Goal: Task Accomplishment & Management: Complete application form

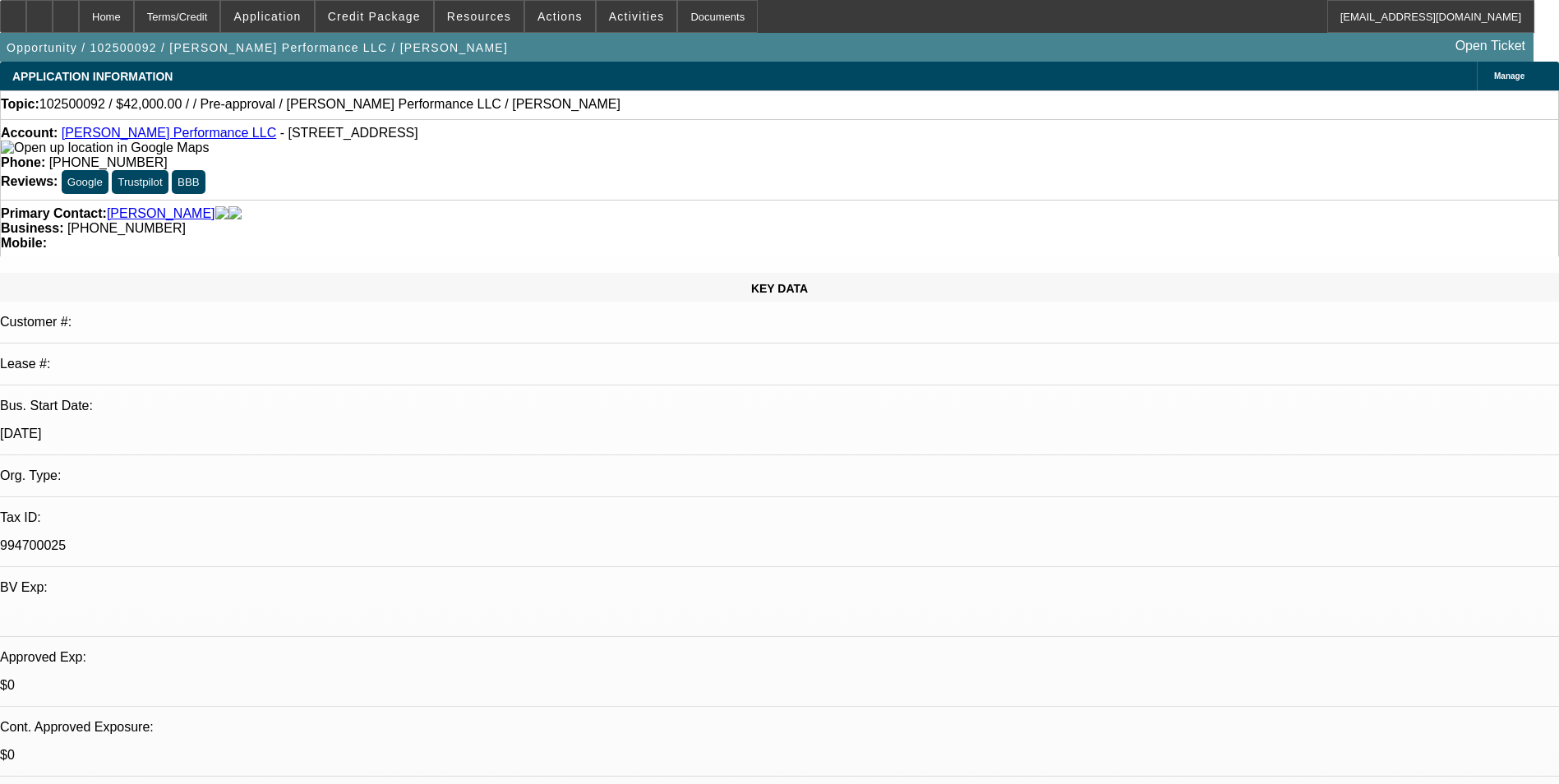
select select "0"
select select "2"
select select "0.1"
select select "4"
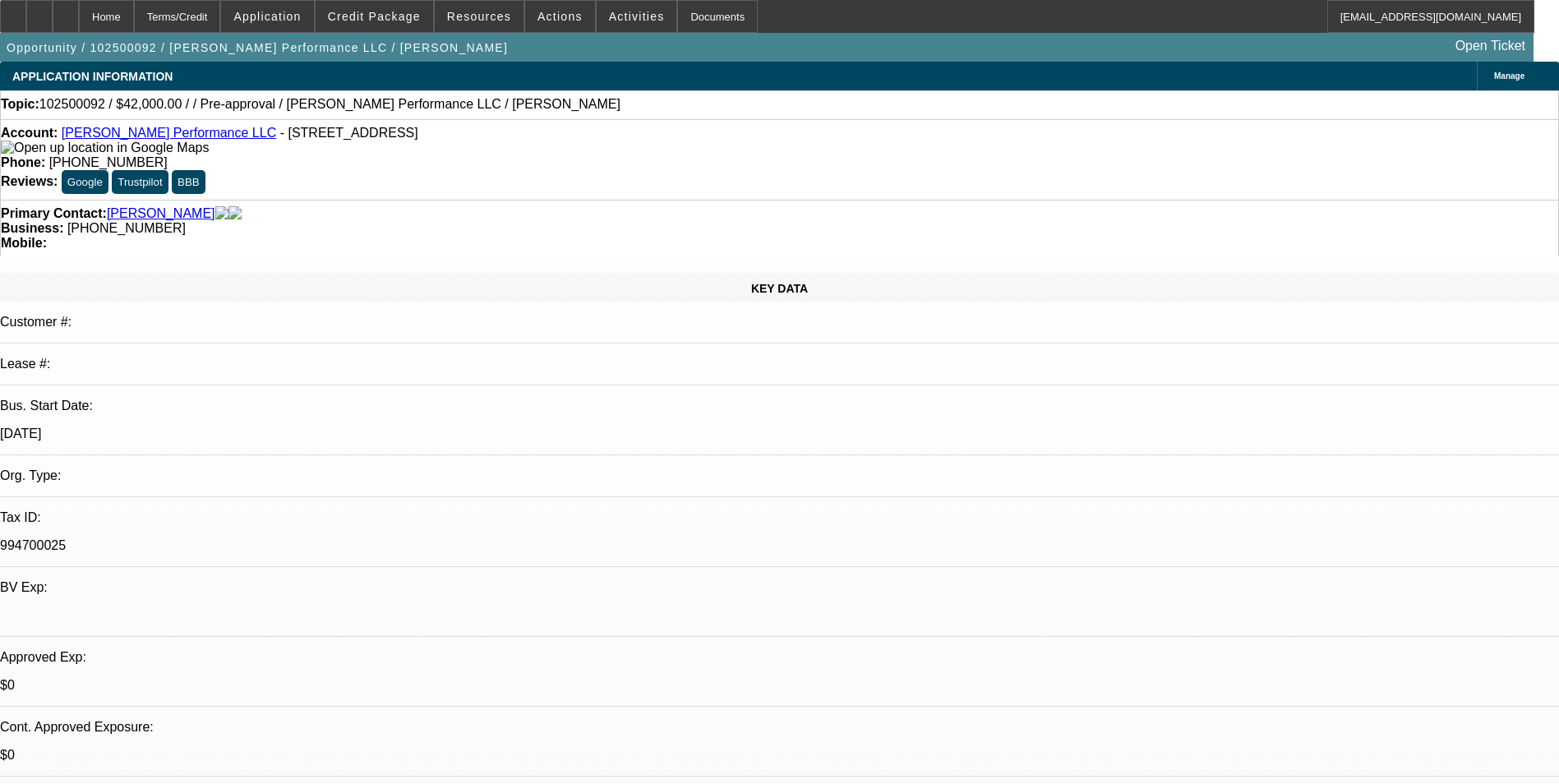
scroll to position [83, 0]
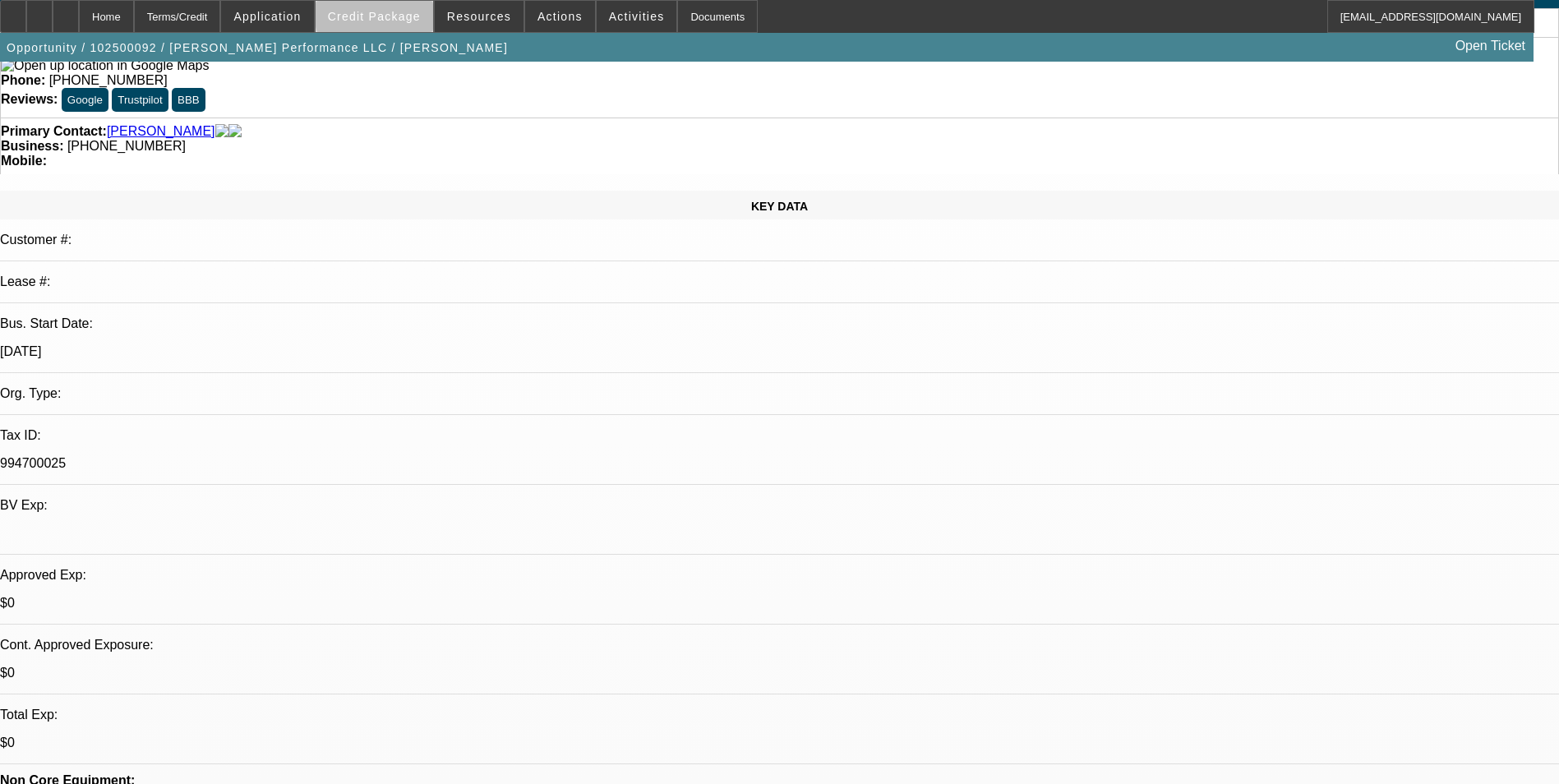
click at [403, 17] on span "Credit Package" at bounding box center [374, 17] width 93 height 13
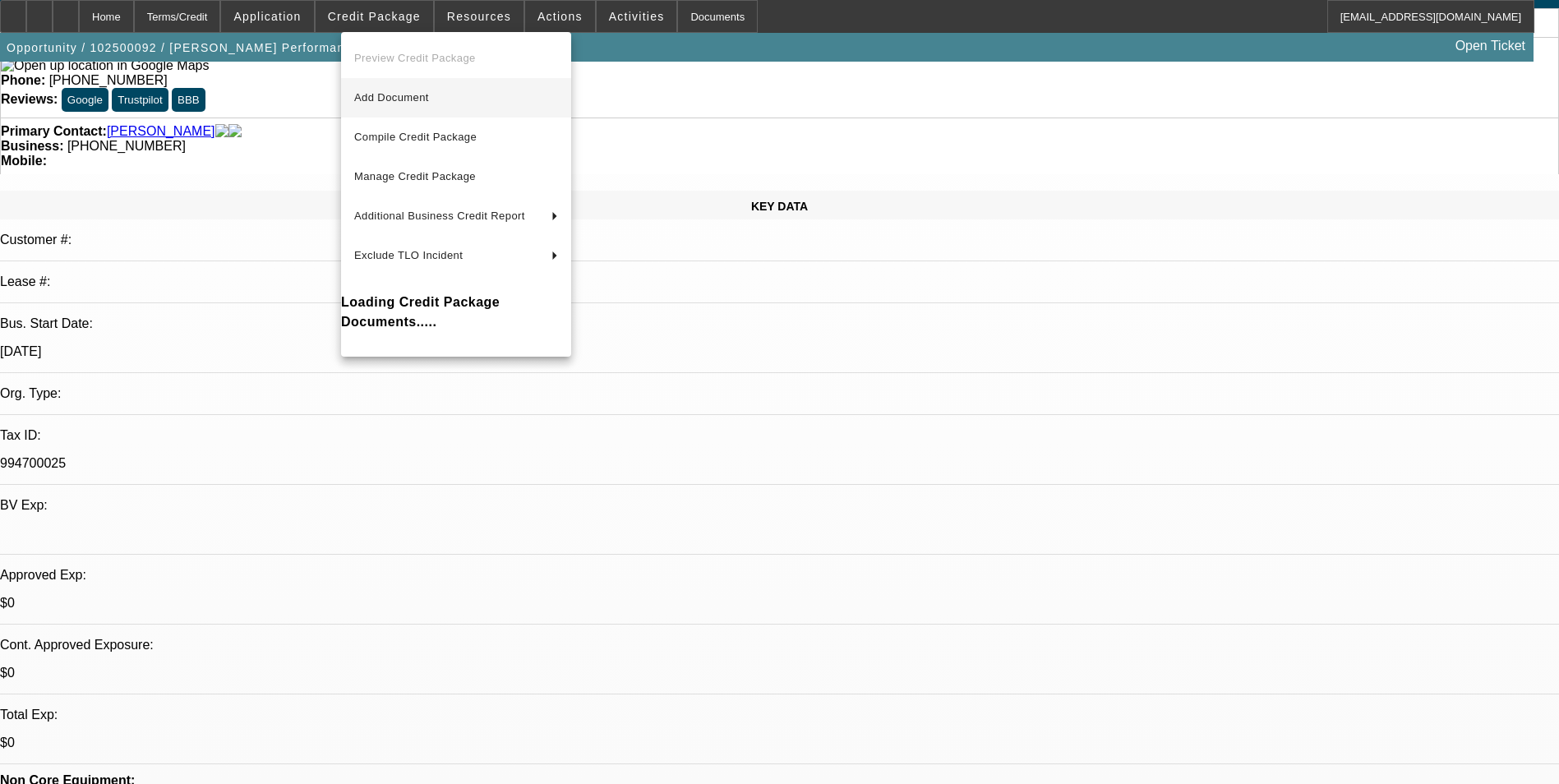
click at [455, 102] on span "Add Document" at bounding box center [456, 98] width 204 height 20
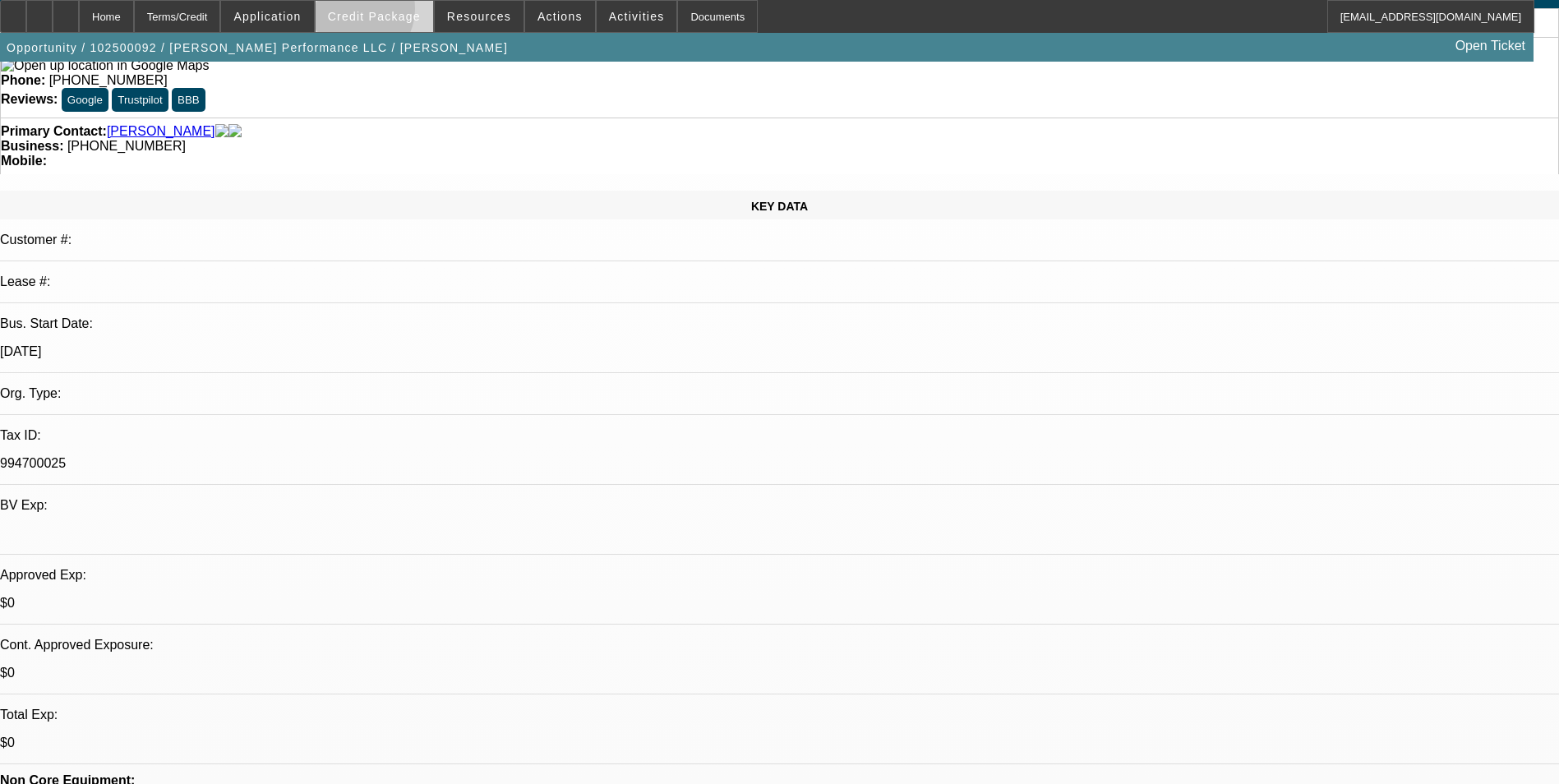
click at [381, 12] on span "Credit Package" at bounding box center [374, 17] width 93 height 13
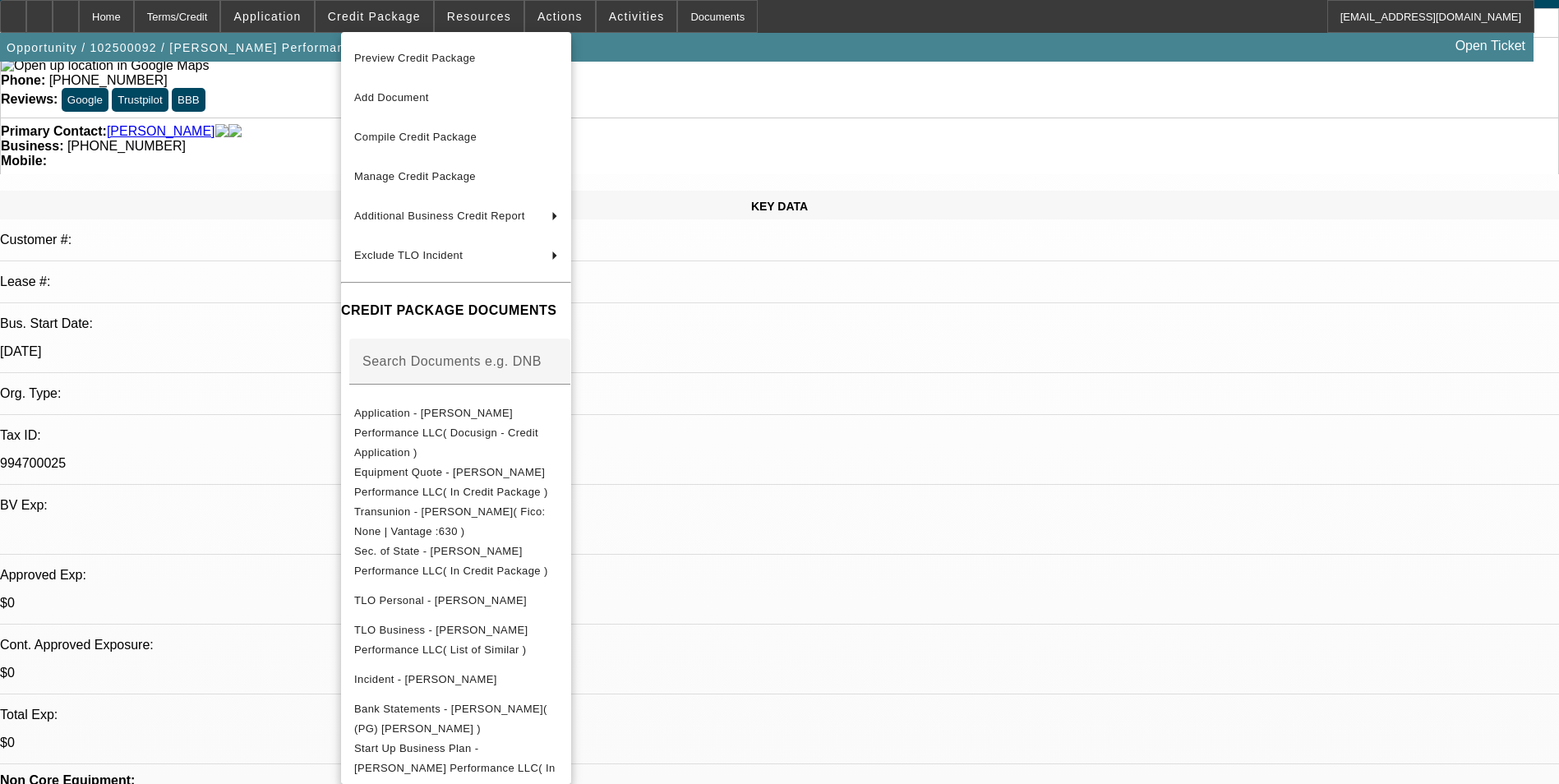
click at [1154, 601] on div at bounding box center [780, 392] width 1559 height 784
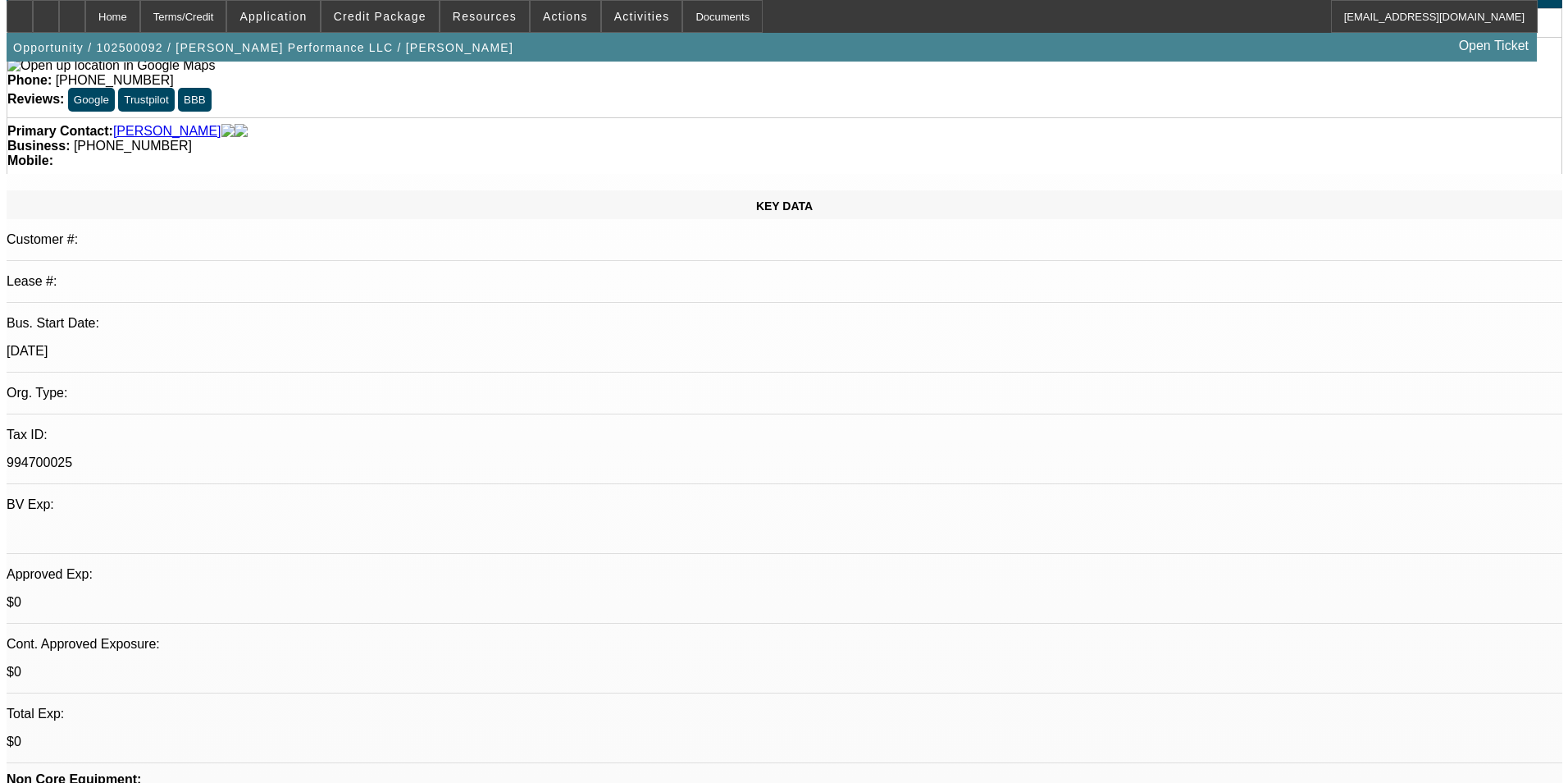
scroll to position [0, 0]
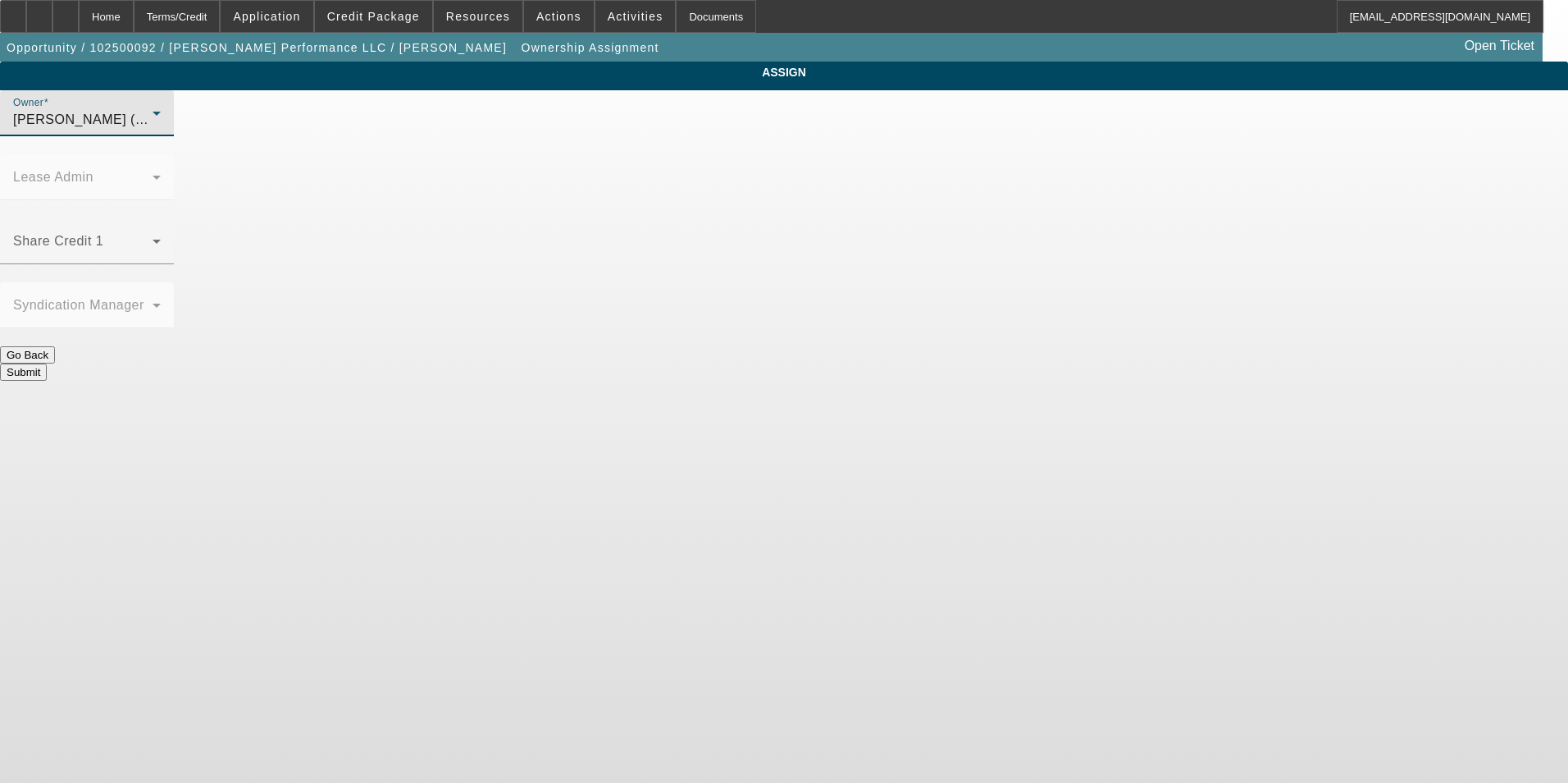
click at [153, 130] on div "[PERSON_NAME] (Lvl 1)" at bounding box center [82, 120] width 139 height 20
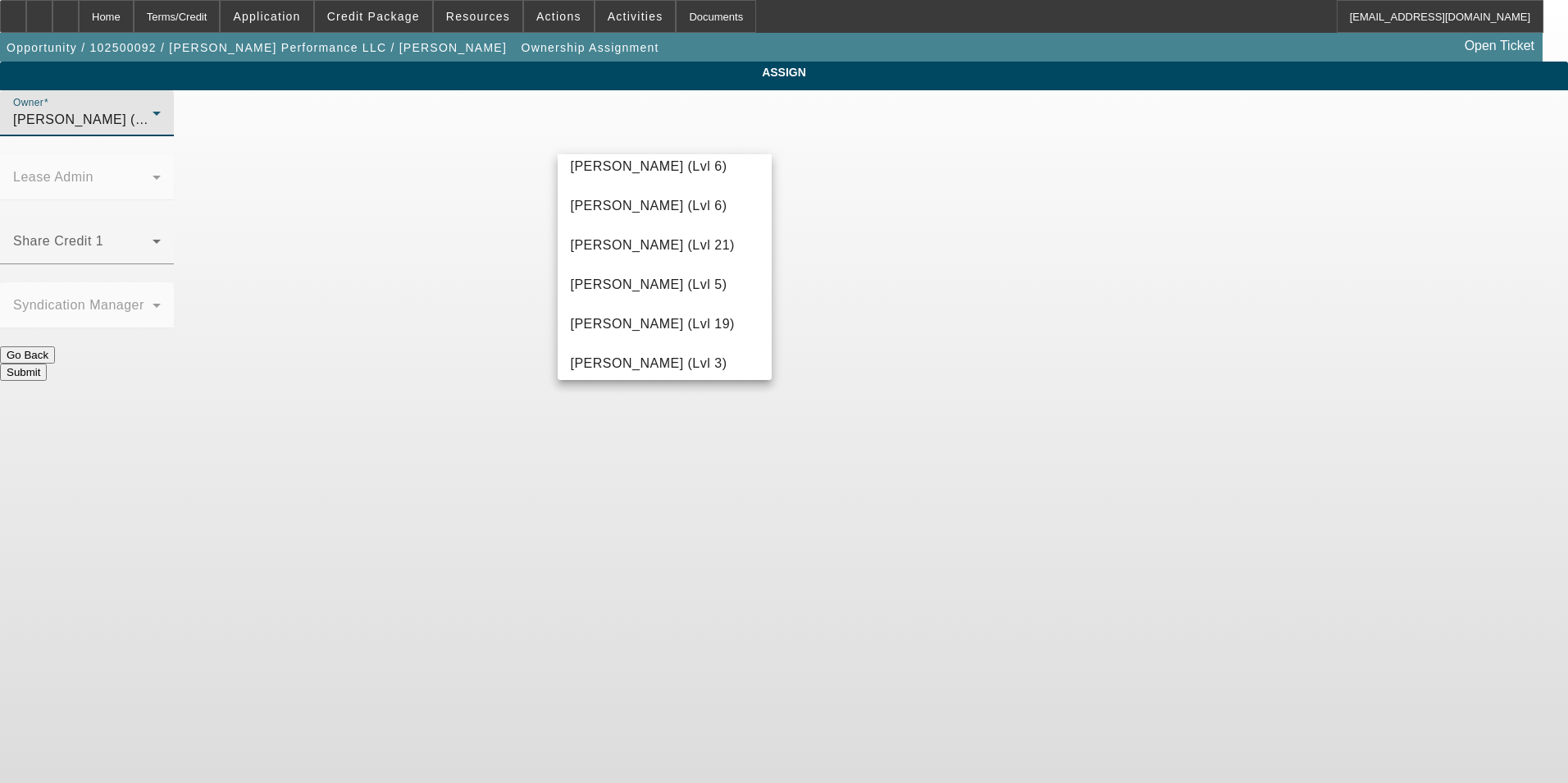
scroll to position [1310, 0]
click at [681, 234] on mat-option "[PERSON_NAME] (Lvl 6)" at bounding box center [665, 248] width 215 height 39
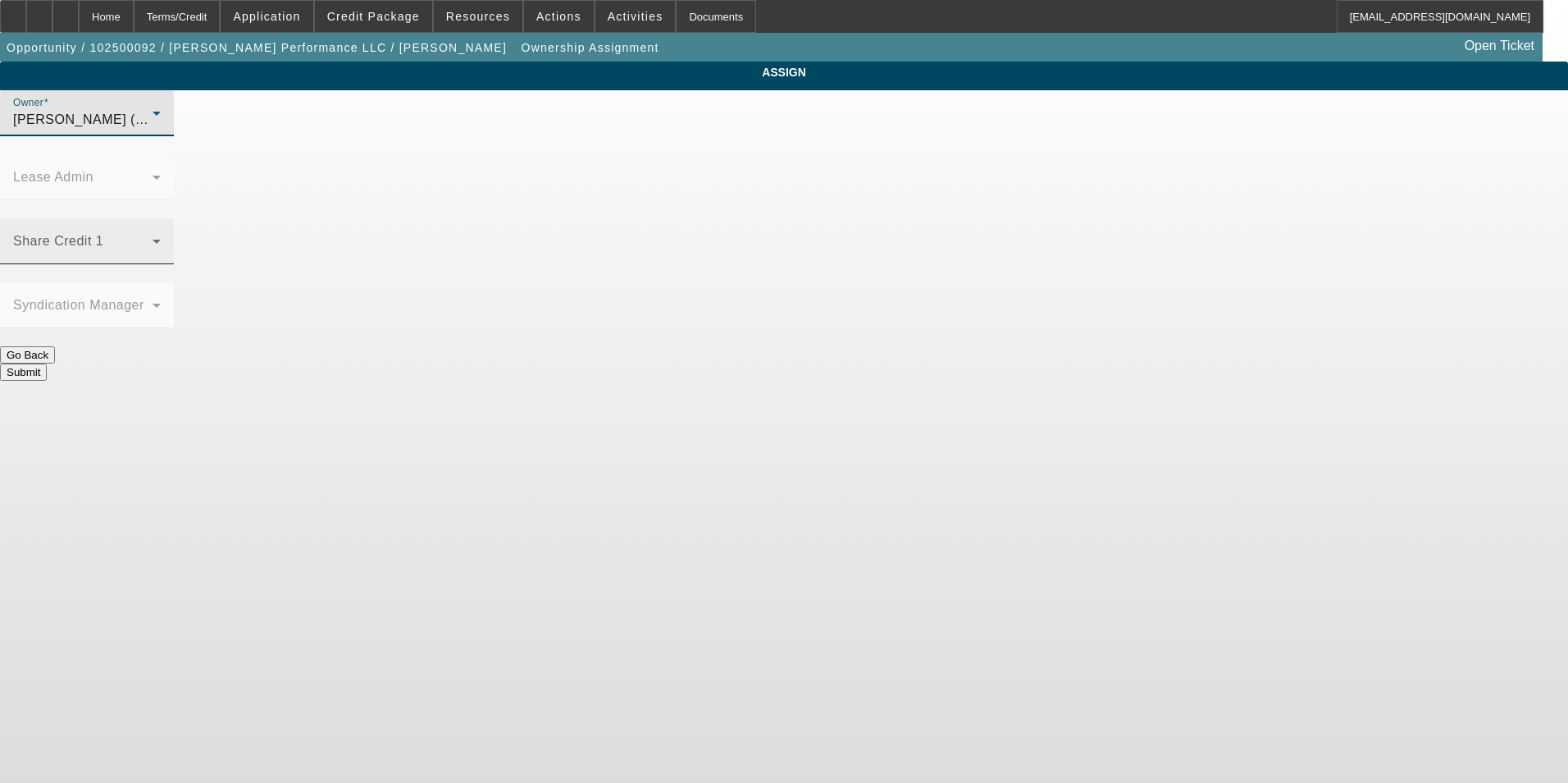
click at [153, 238] on span at bounding box center [82, 248] width 139 height 20
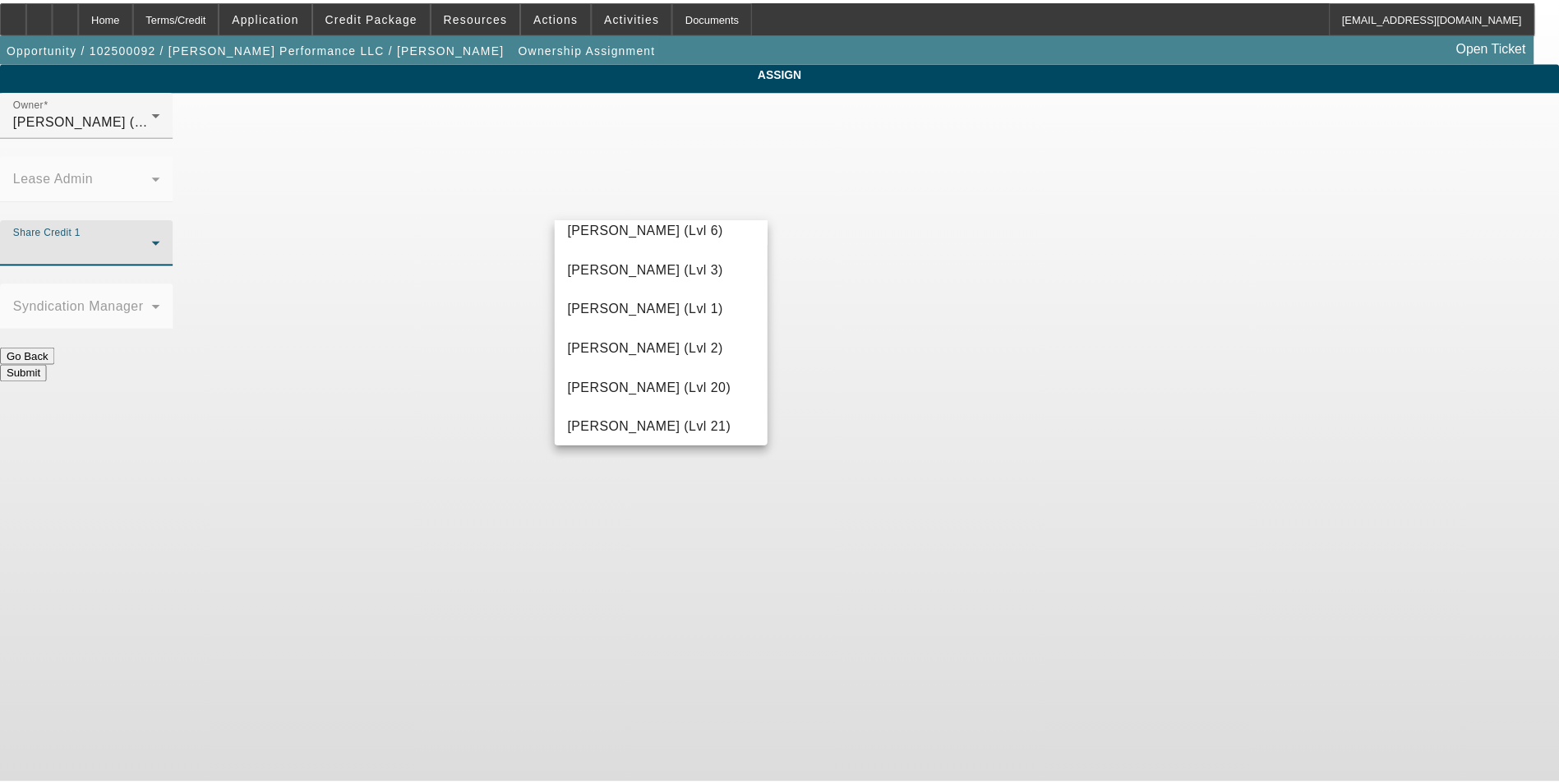
scroll to position [657, 0]
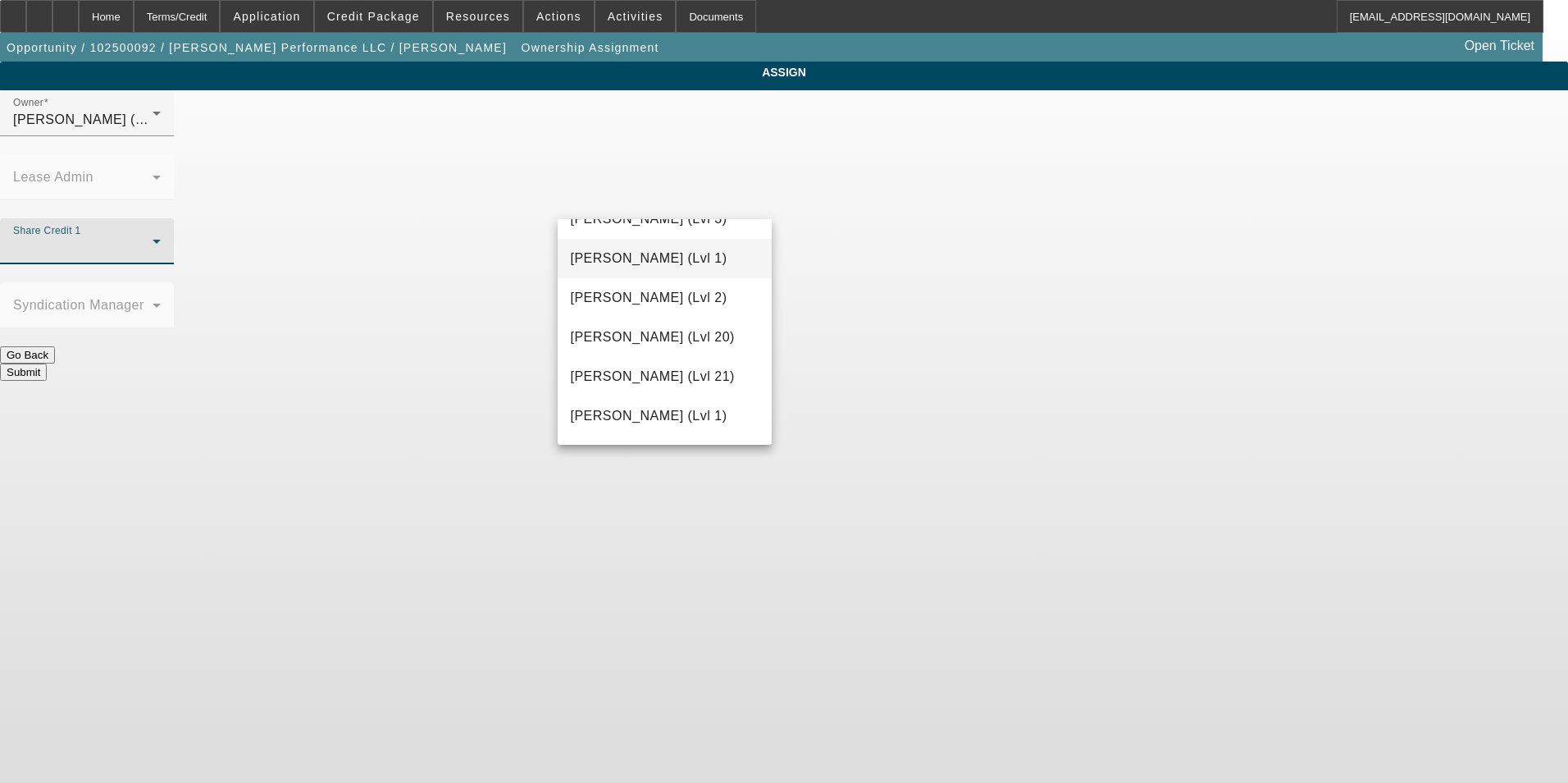
click at [678, 245] on mat-option "[PERSON_NAME] (Lvl 1)" at bounding box center [665, 258] width 215 height 39
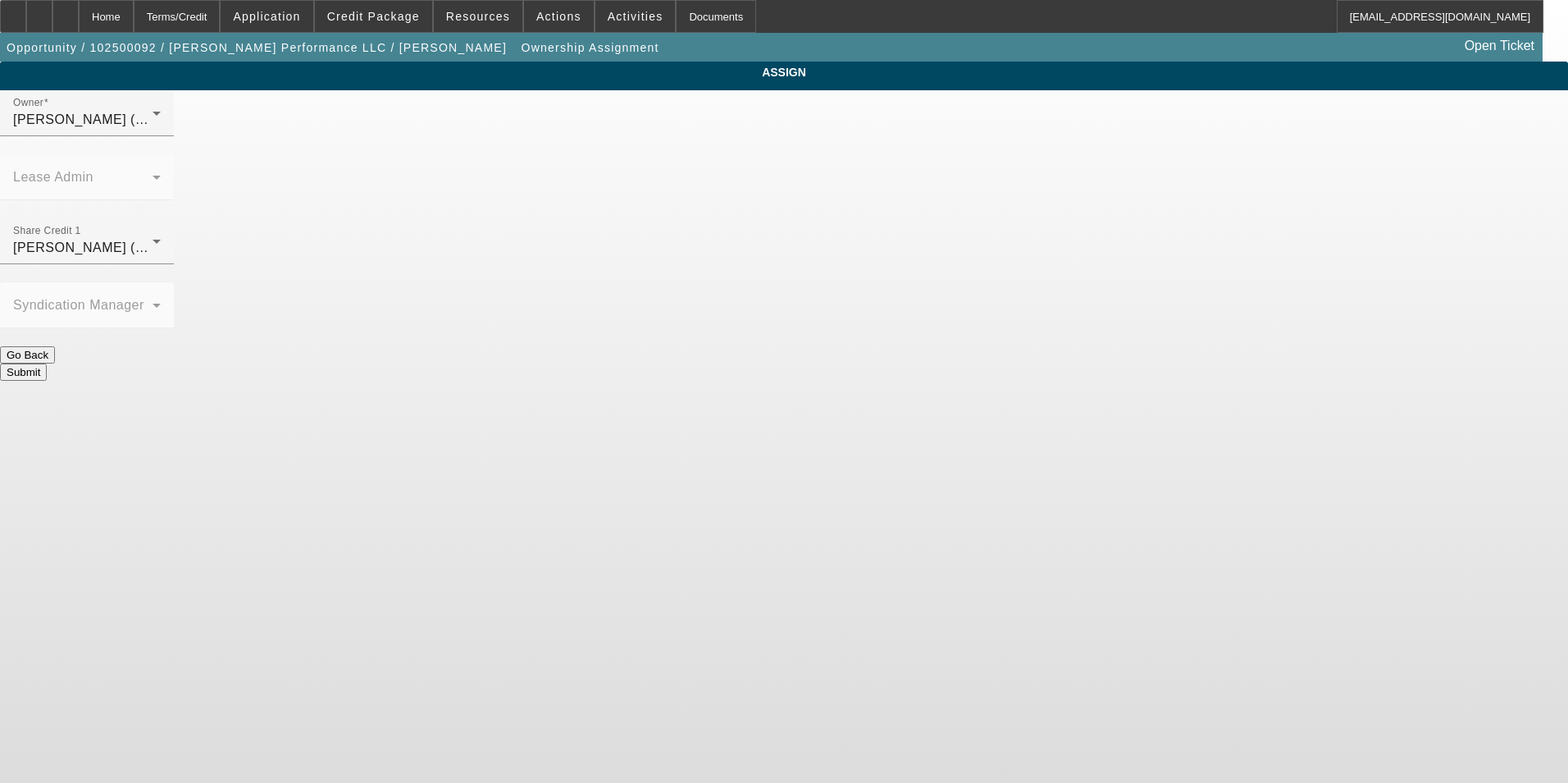
click at [47, 364] on button "Submit" at bounding box center [23, 372] width 47 height 17
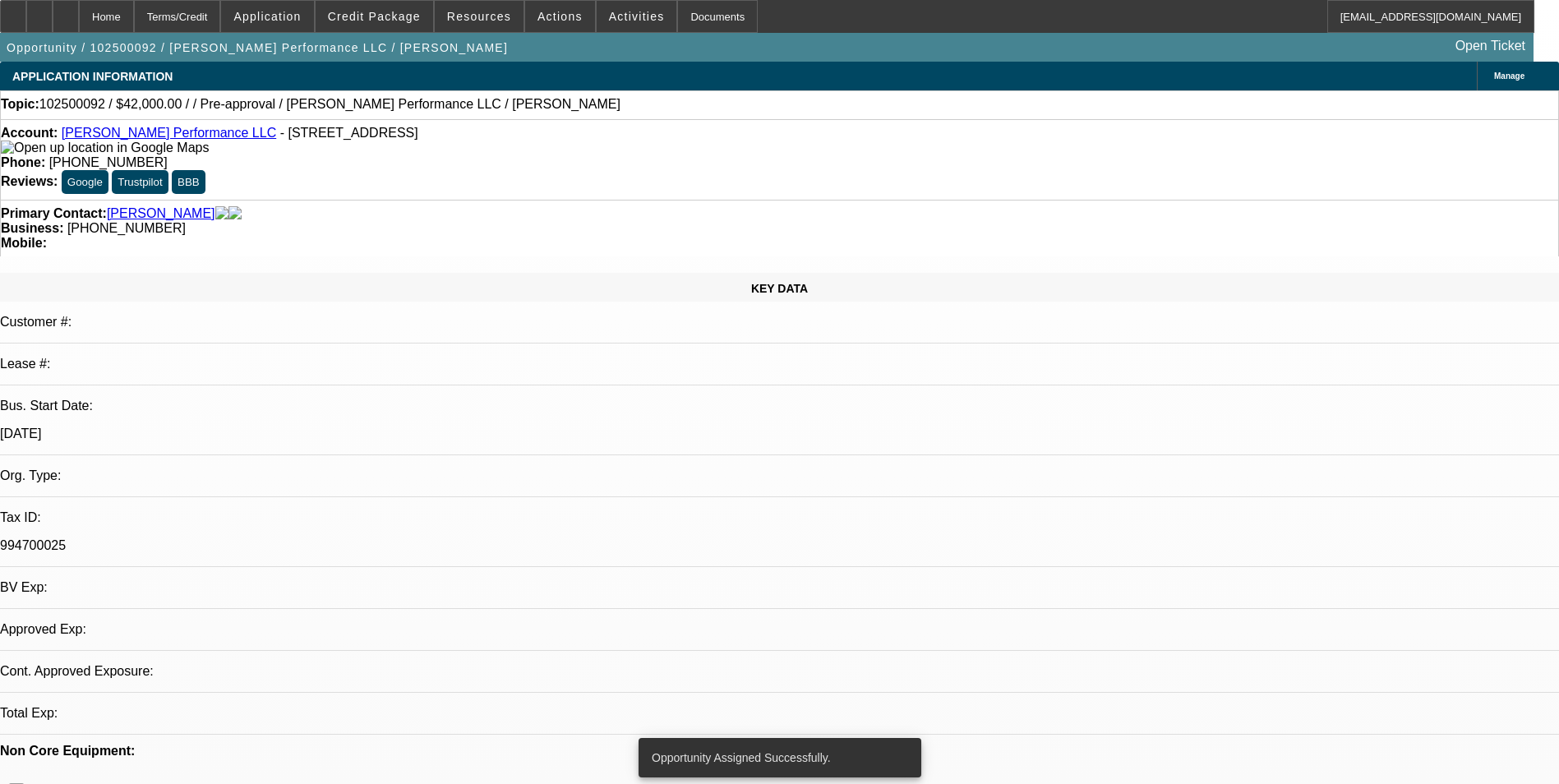
select select "0"
select select "2"
select select "0.1"
select select "4"
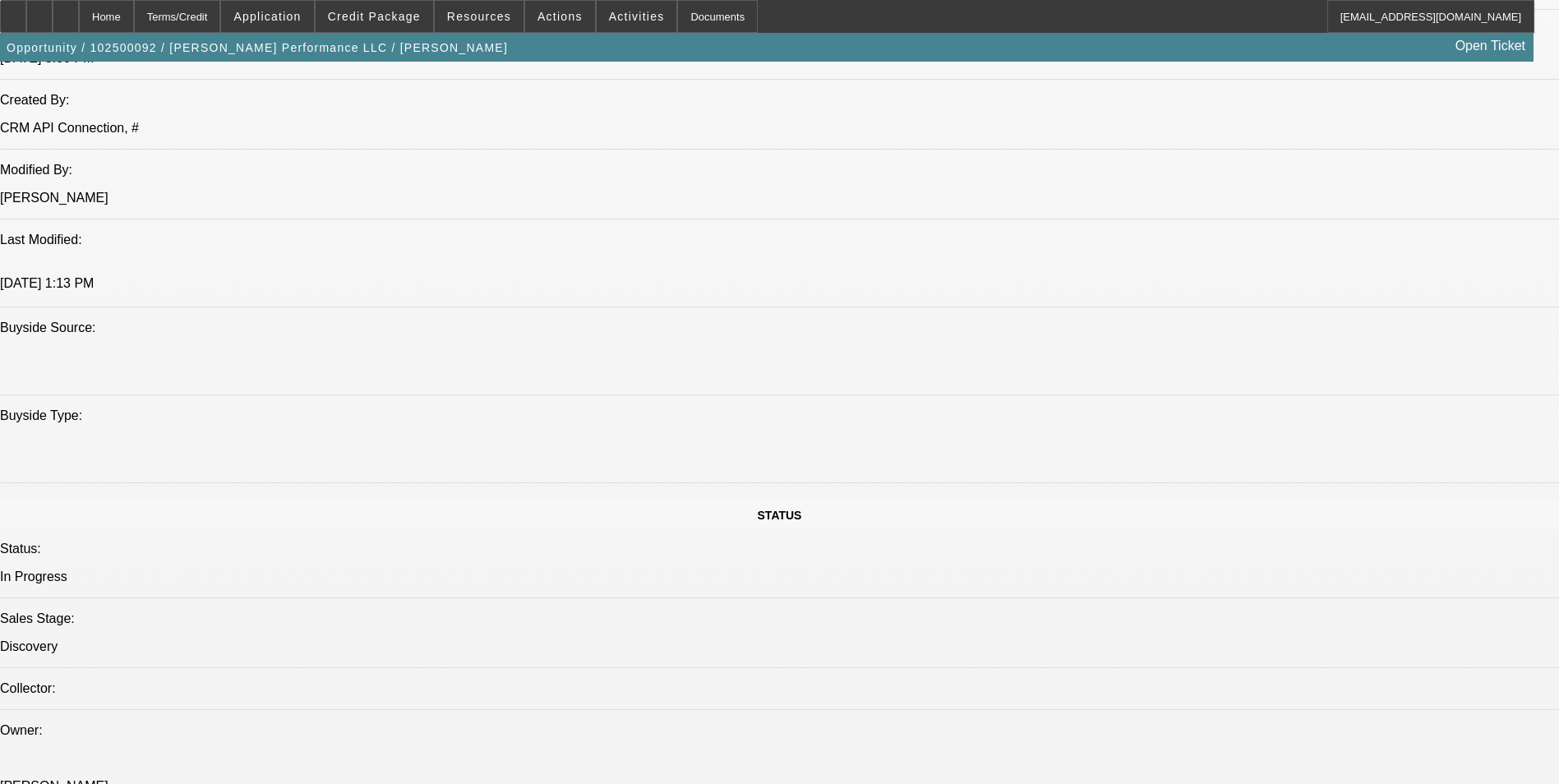
scroll to position [1643, 0]
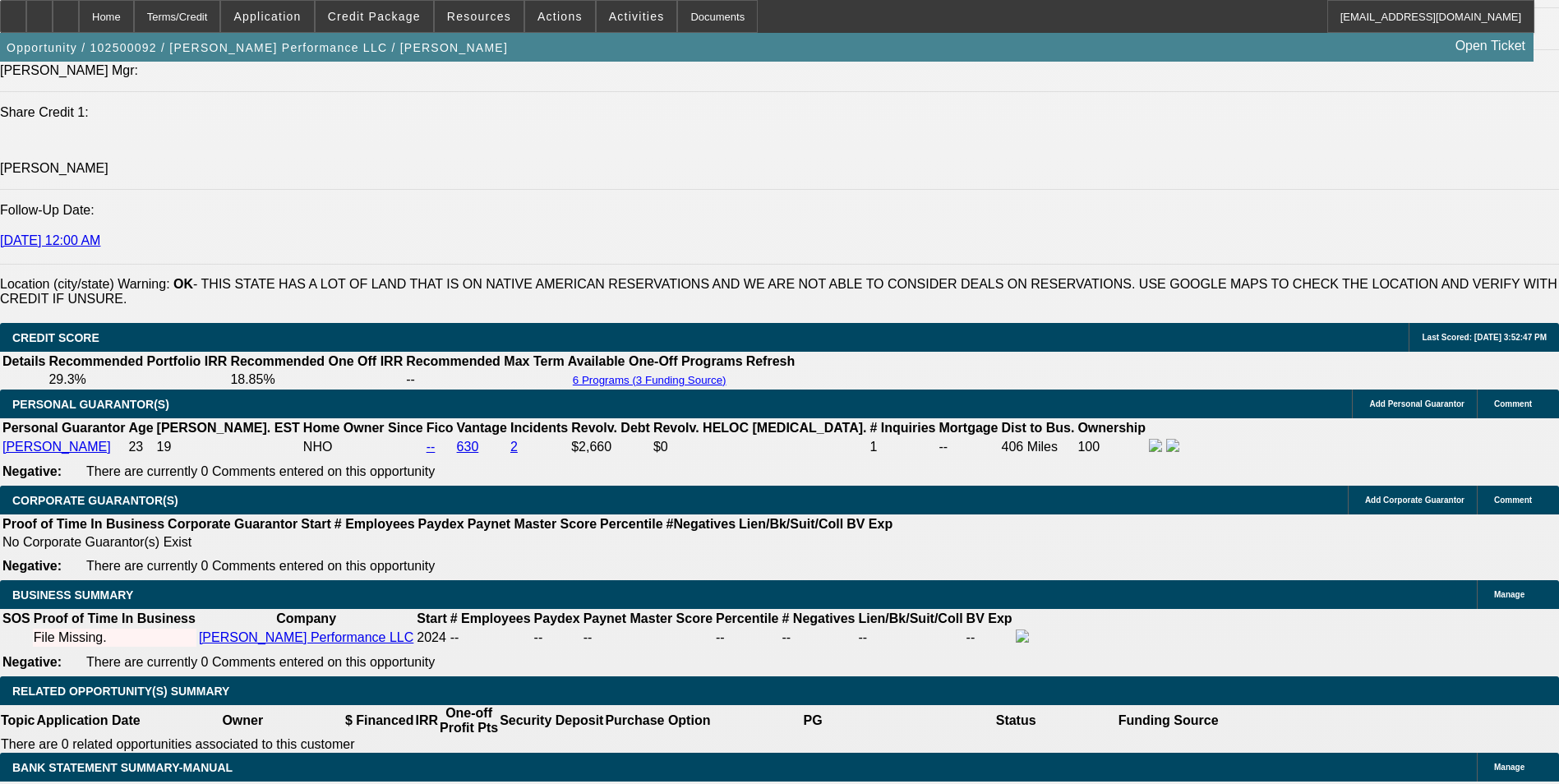
scroll to position [2137, 0]
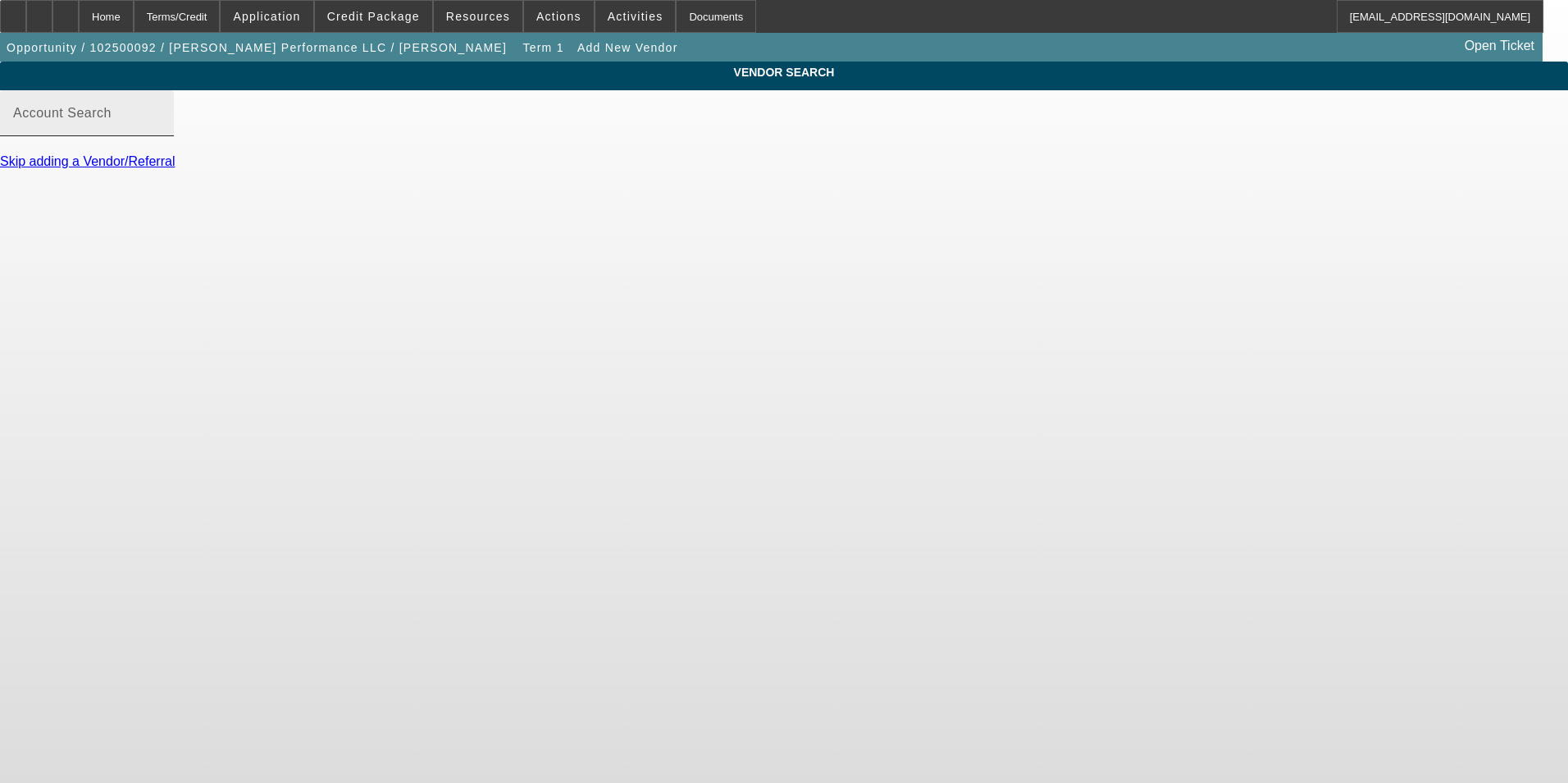
click at [161, 130] on input "Account Search" at bounding box center [86, 120] width 147 height 20
click at [134, 15] on div "Home" at bounding box center [106, 16] width 55 height 33
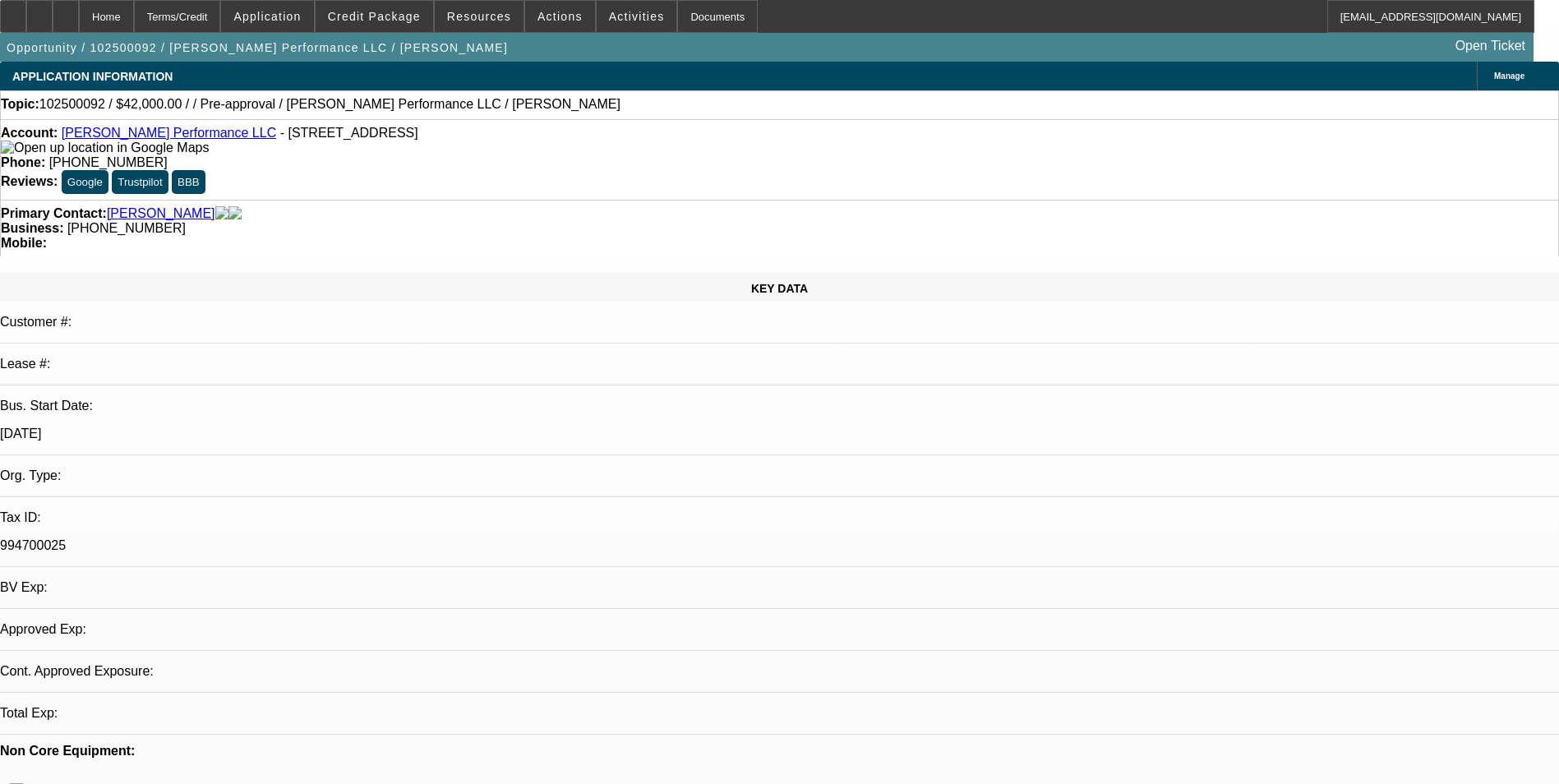
select select "0"
select select "2"
select select "0.1"
select select "4"
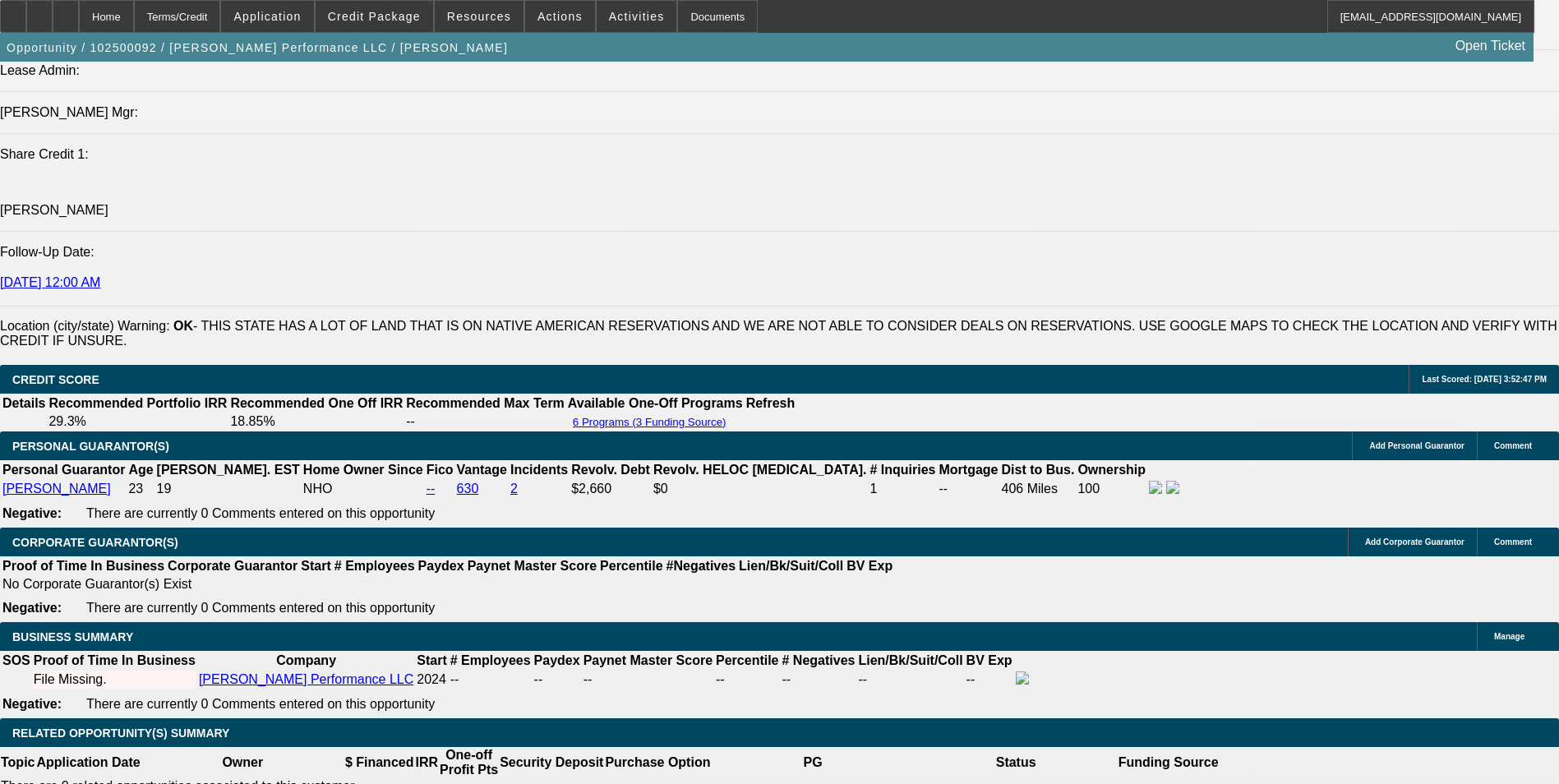
scroll to position [2103, 0]
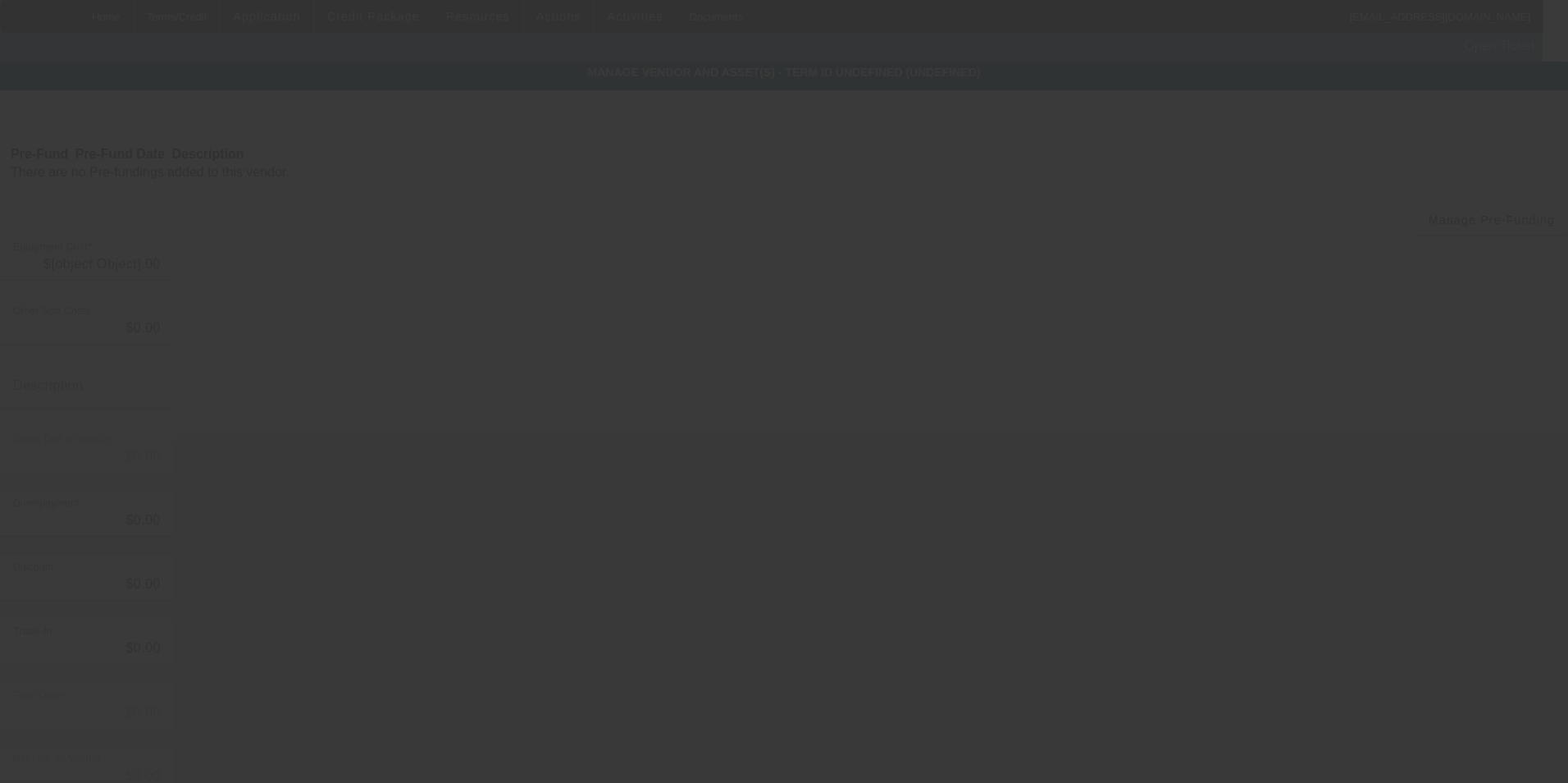
type input "$50,000.00"
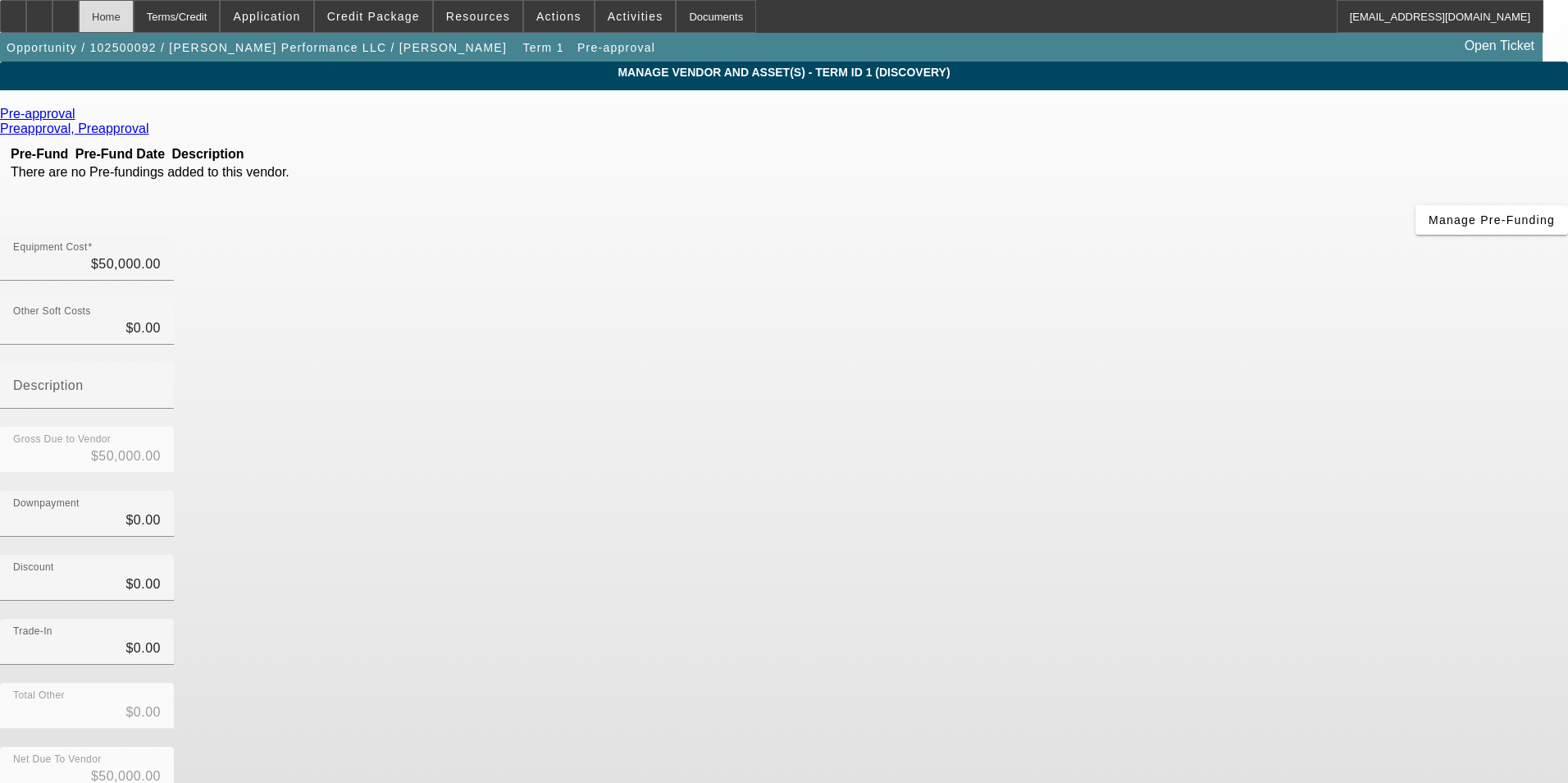
click at [134, 20] on div "Home" at bounding box center [106, 16] width 55 height 33
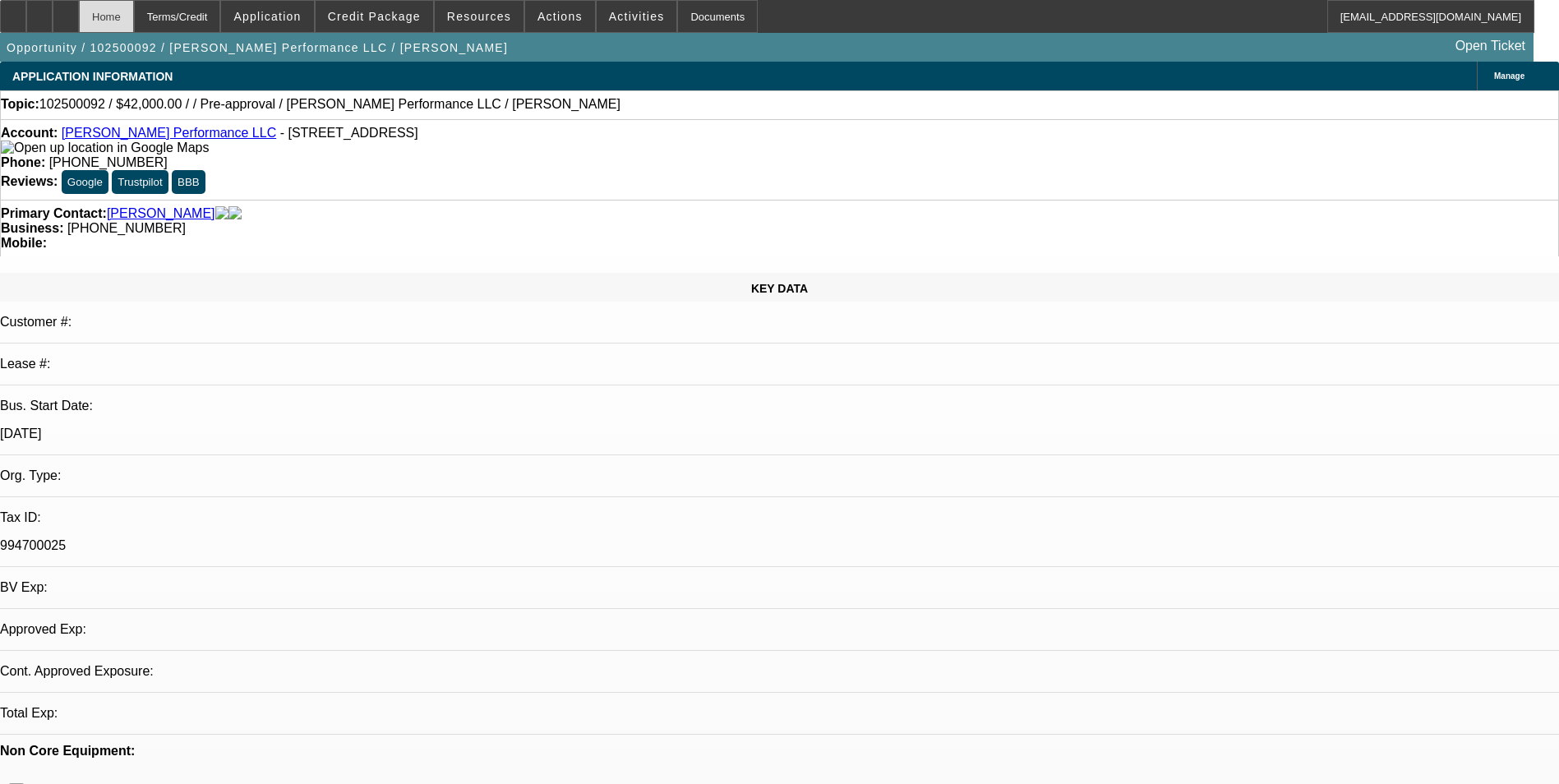
select select "0"
select select "2"
select select "0.1"
select select "4"
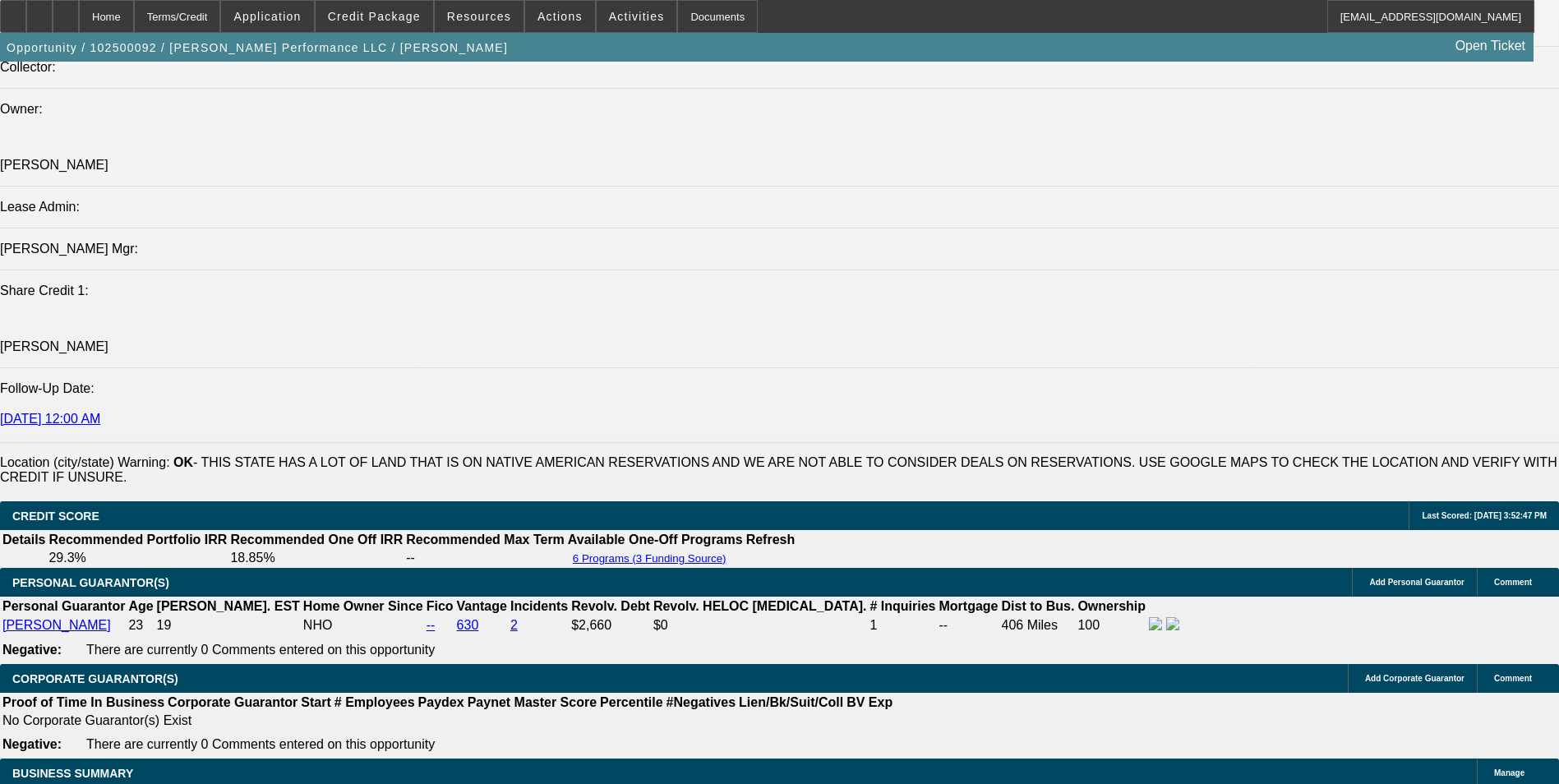
scroll to position [2301, 0]
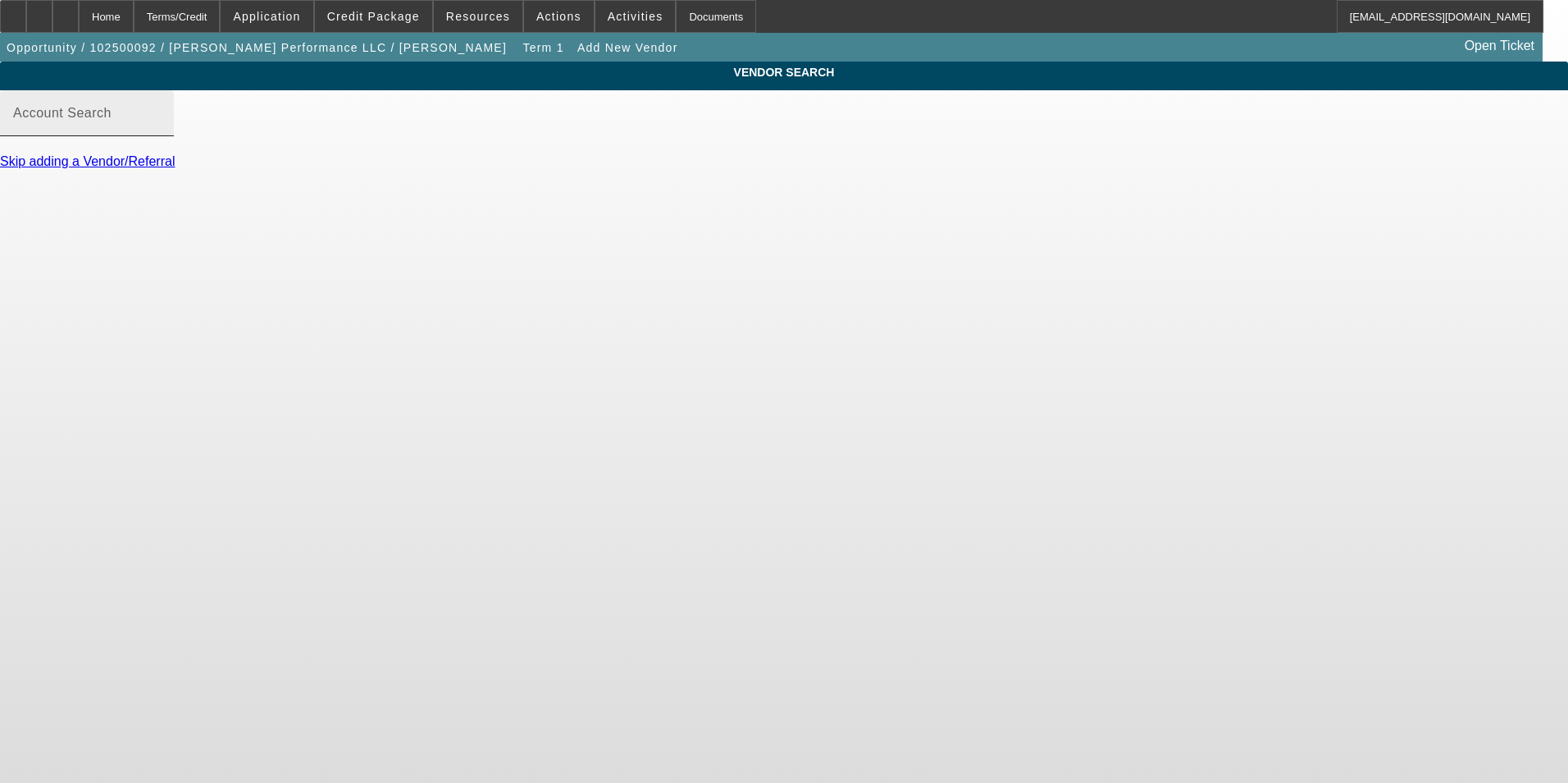
click at [161, 130] on input "Account Search" at bounding box center [86, 120] width 147 height 20
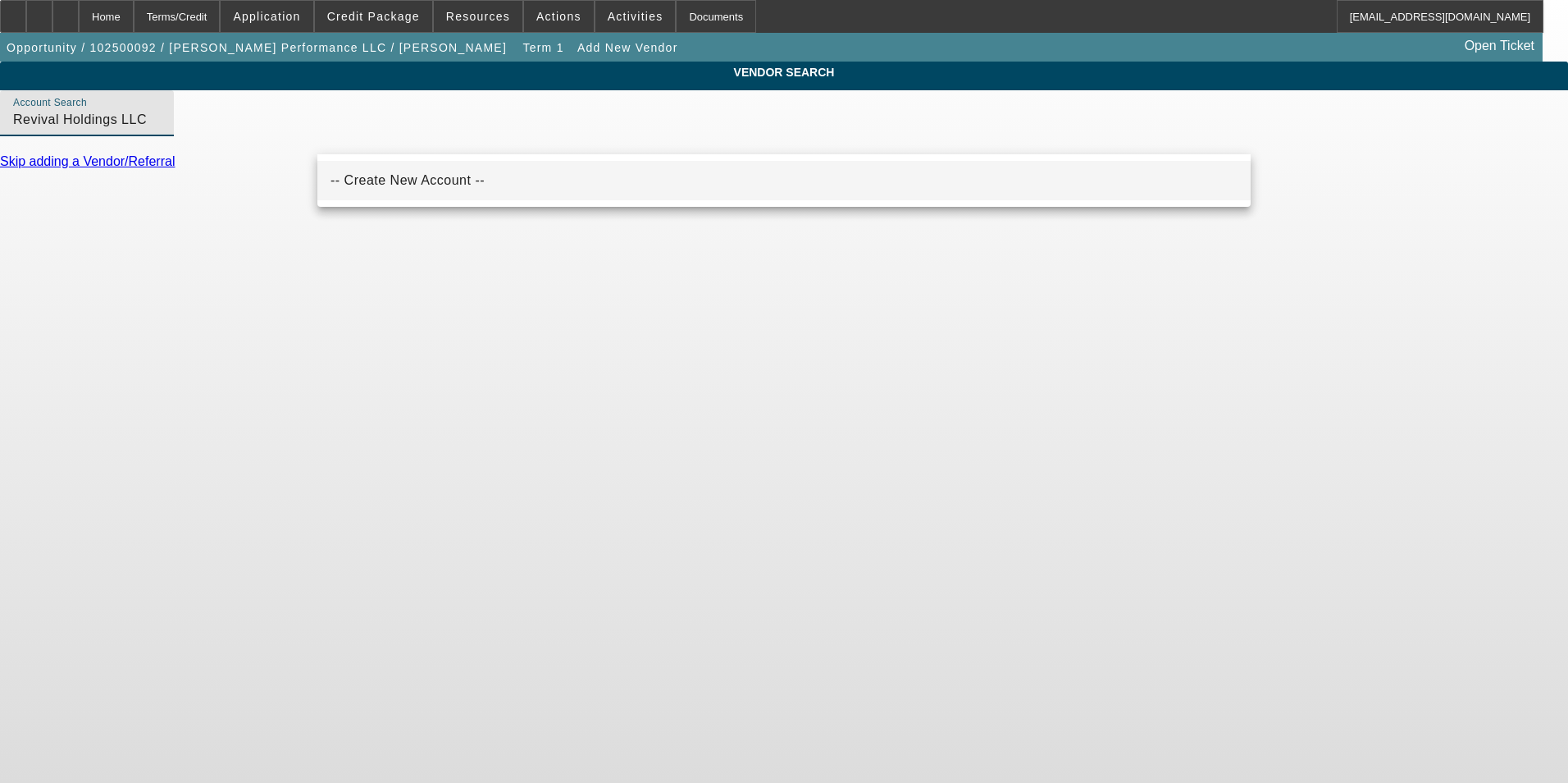
click at [449, 174] on mat-option "-- Create New Account --" at bounding box center [784, 180] width 934 height 39
type input "-- Create New Account --"
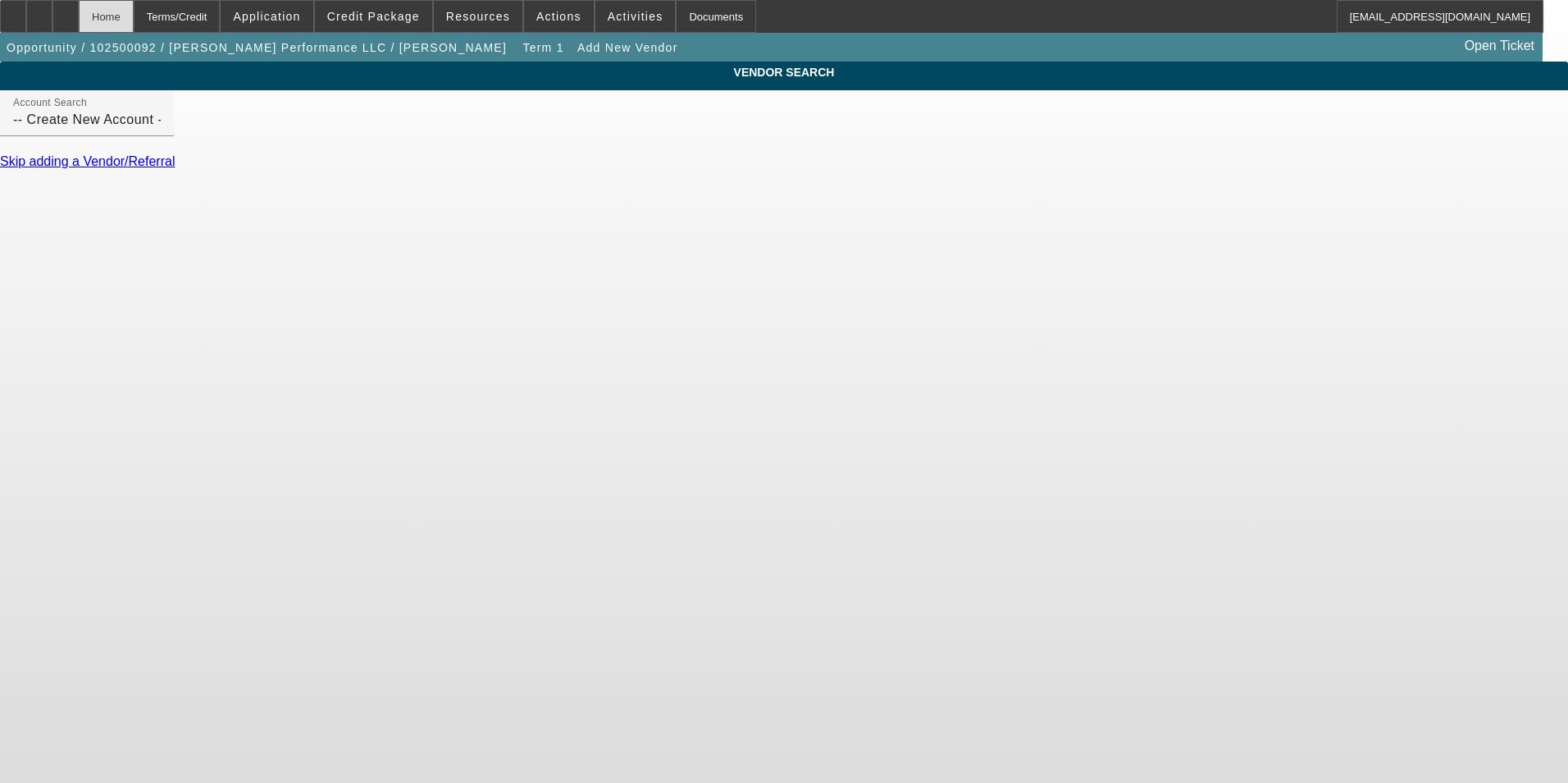
click at [134, 11] on div "Home" at bounding box center [106, 16] width 55 height 33
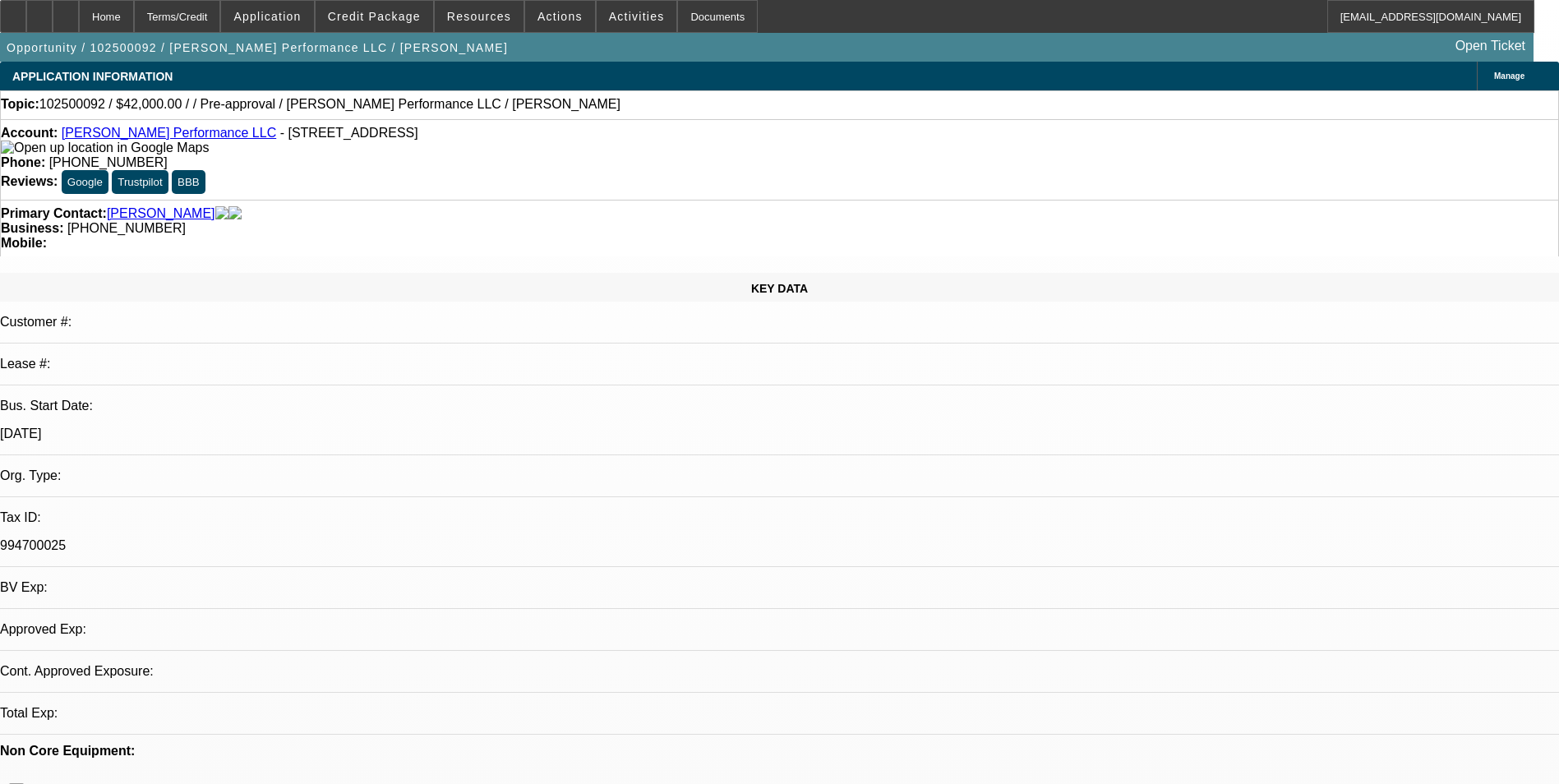
select select "0"
select select "2"
select select "0.1"
select select "4"
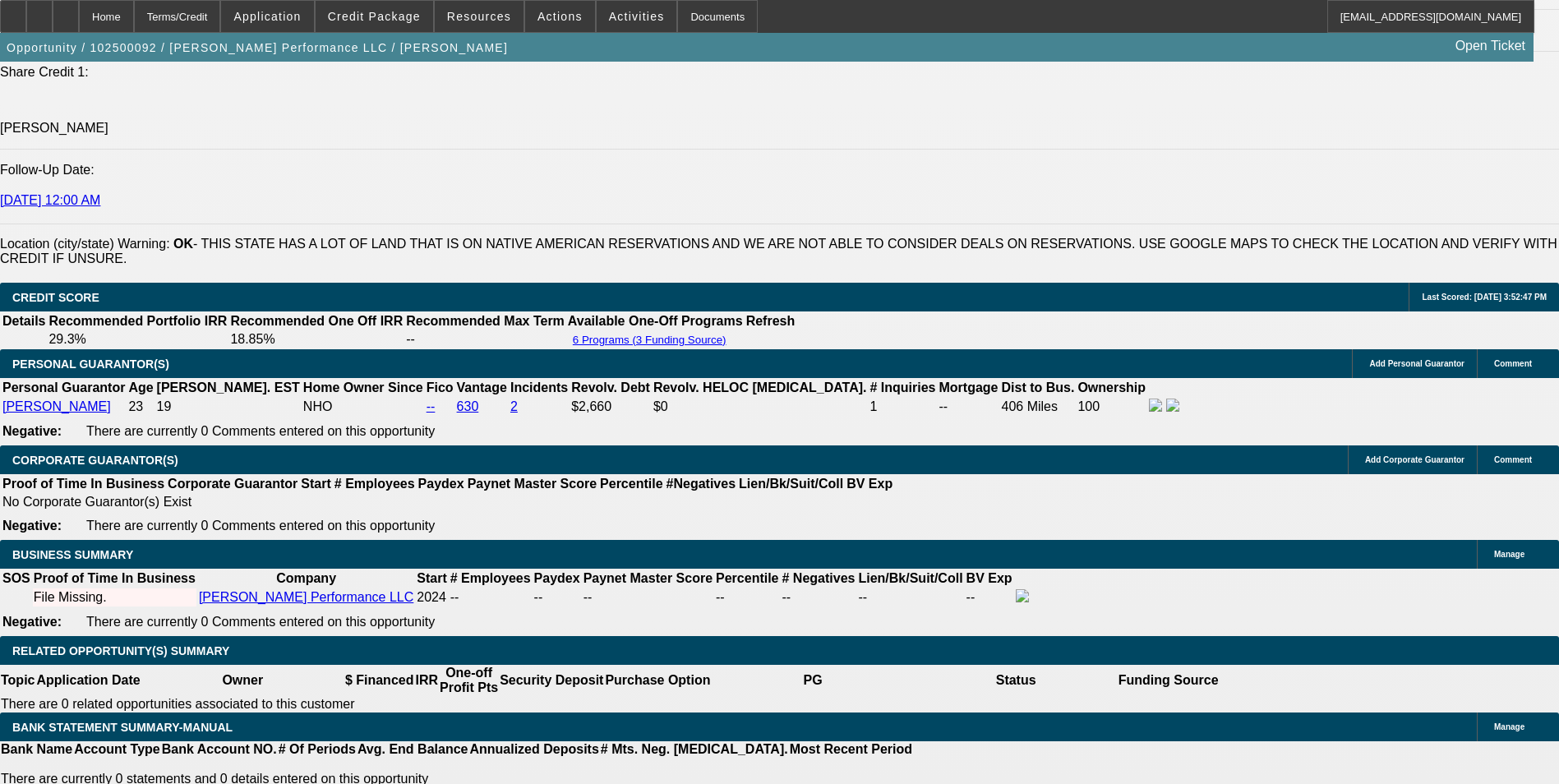
scroll to position [2185, 0]
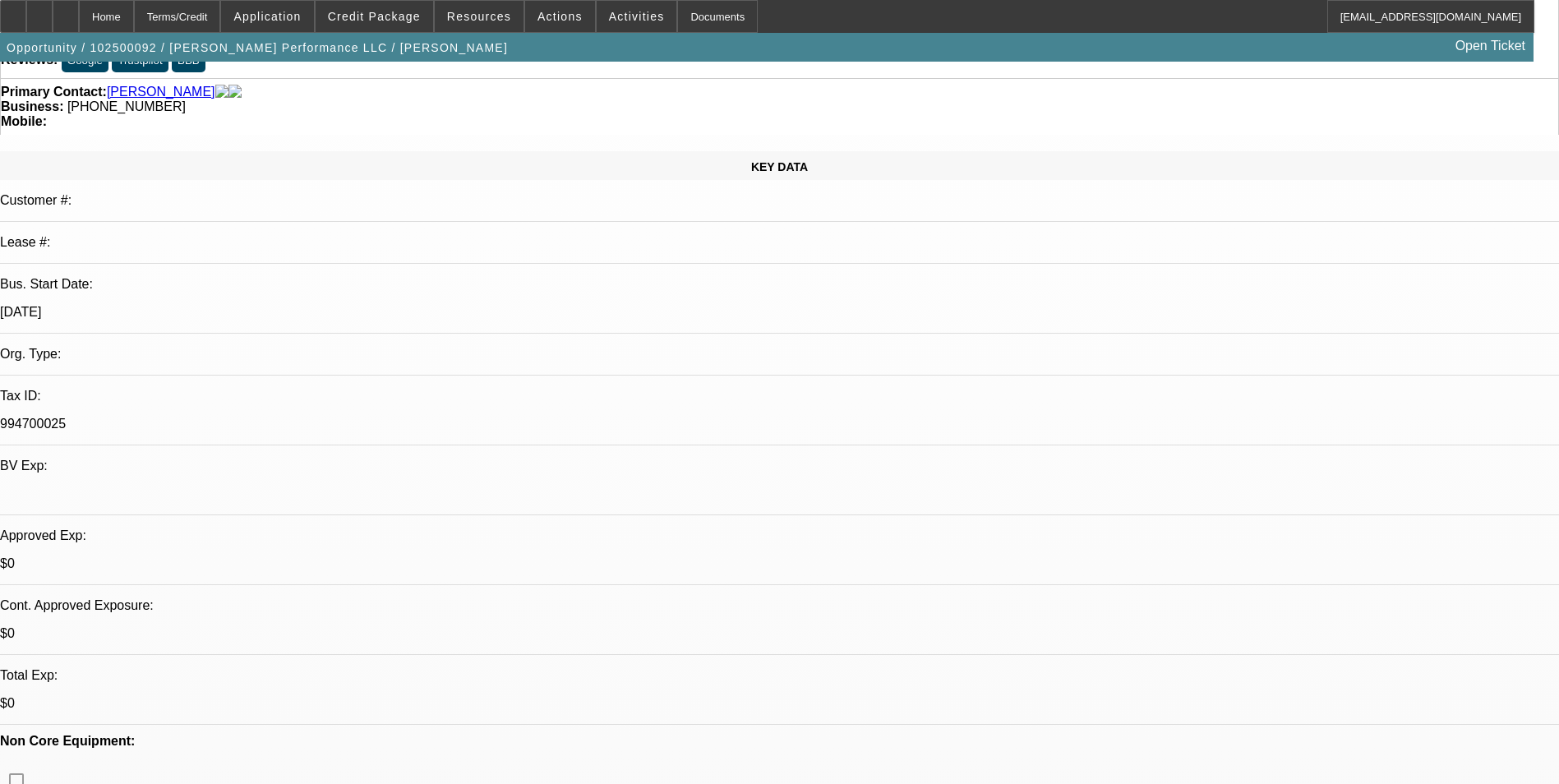
scroll to position [0, 0]
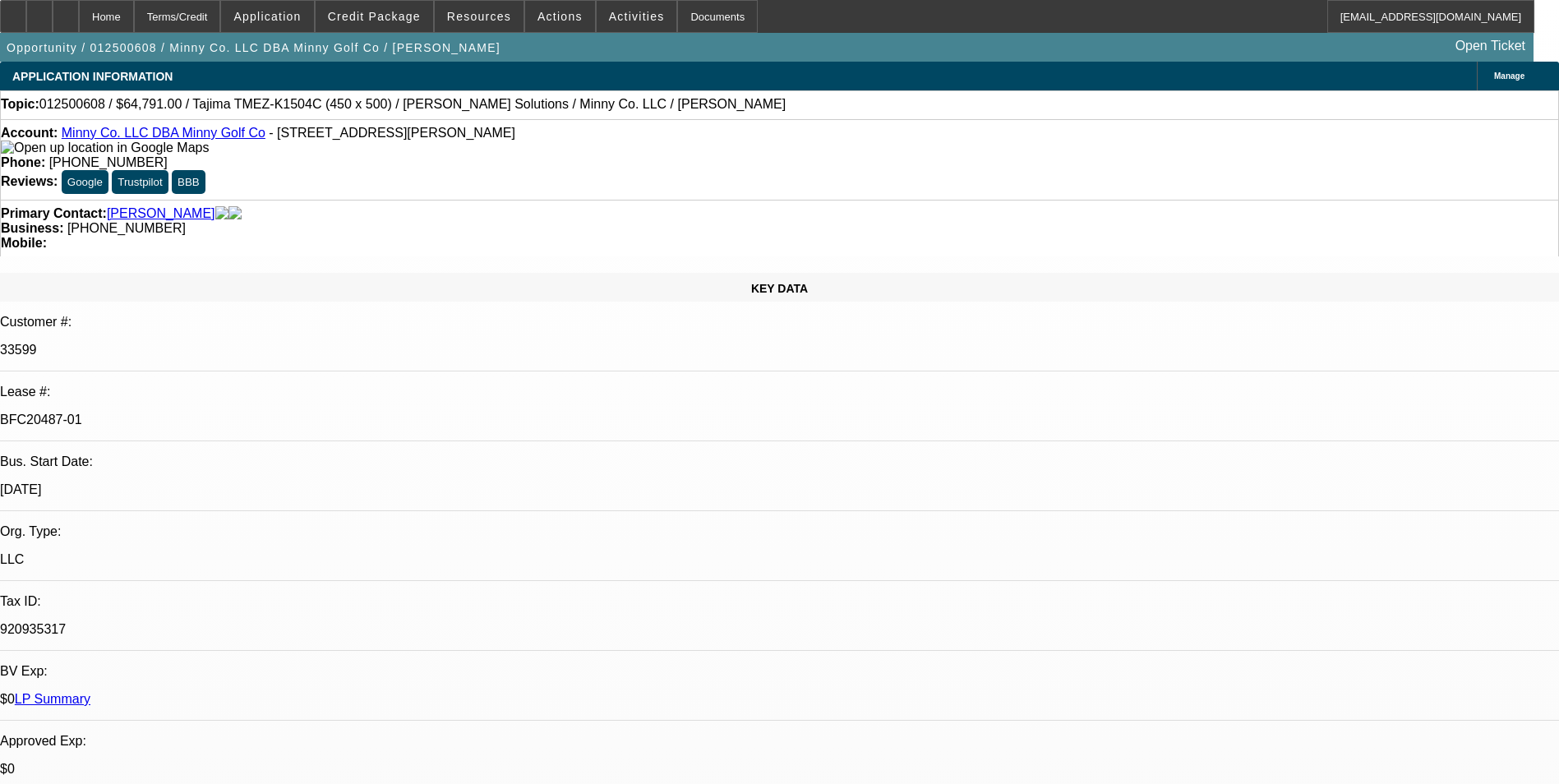
select select "0"
select select "2"
select select "0"
select select "2"
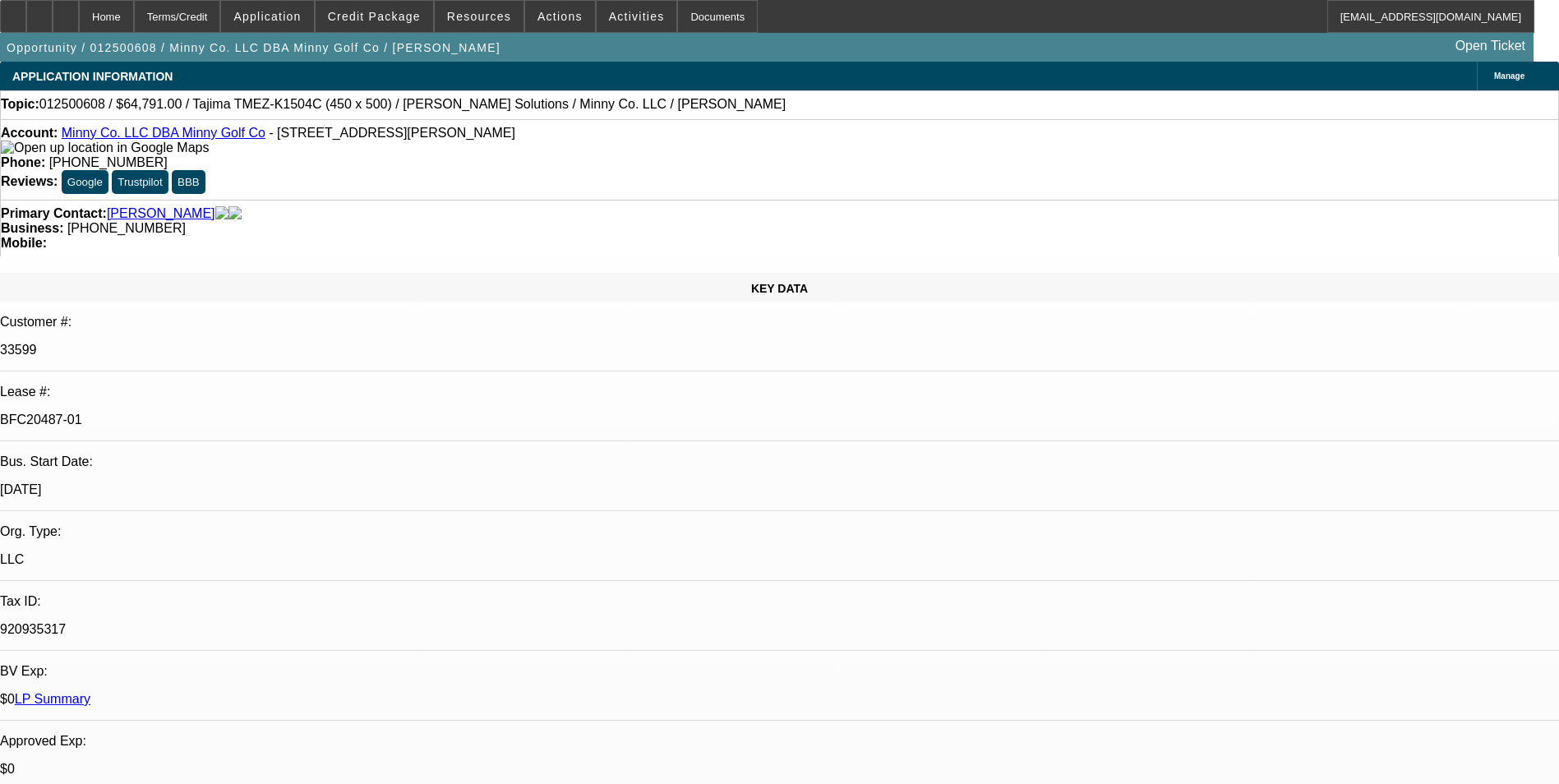
select select "0"
select select "2"
select select "0"
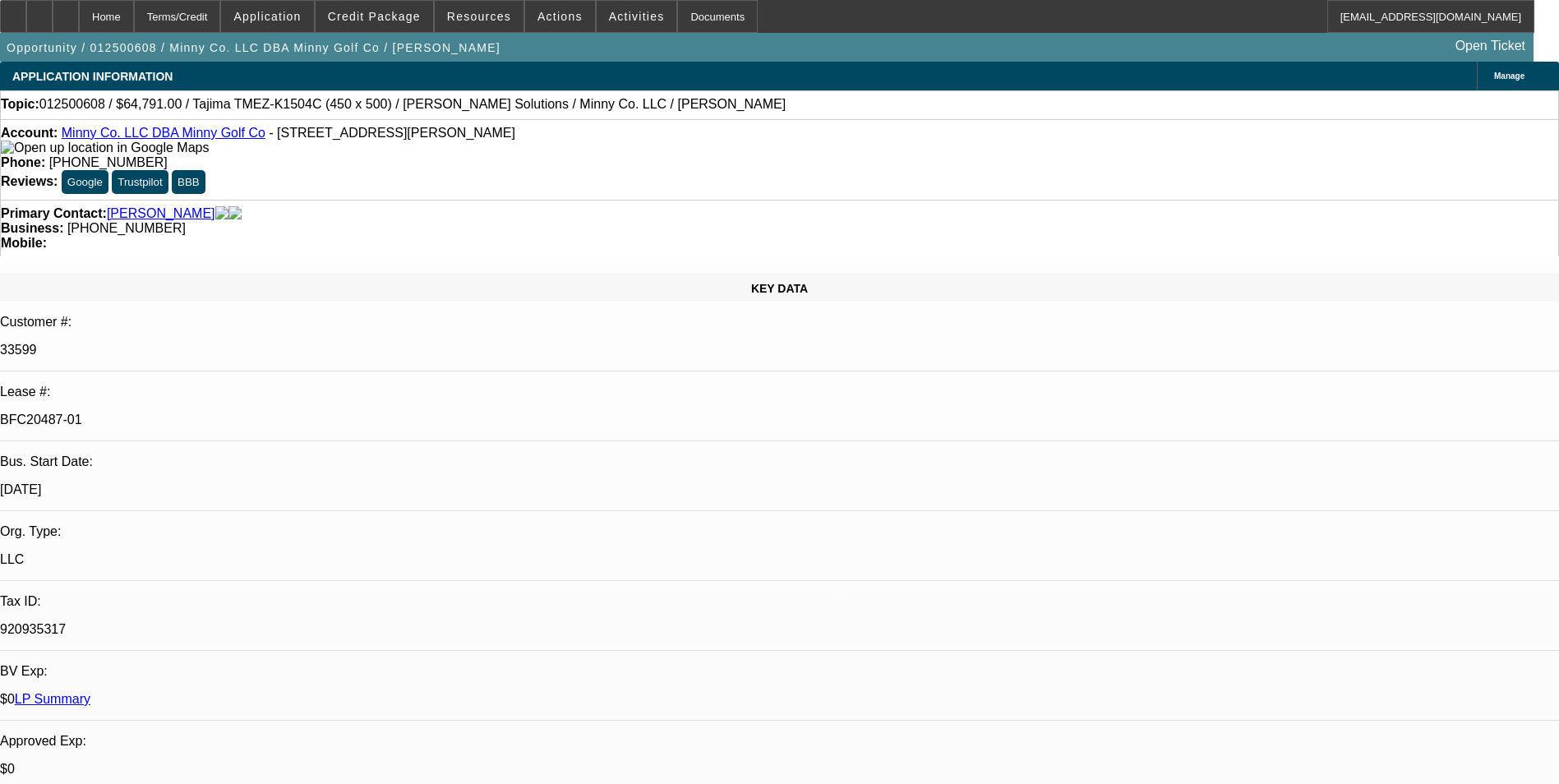
select select "2"
select select "0"
select select "1"
select select "2"
select select "6"
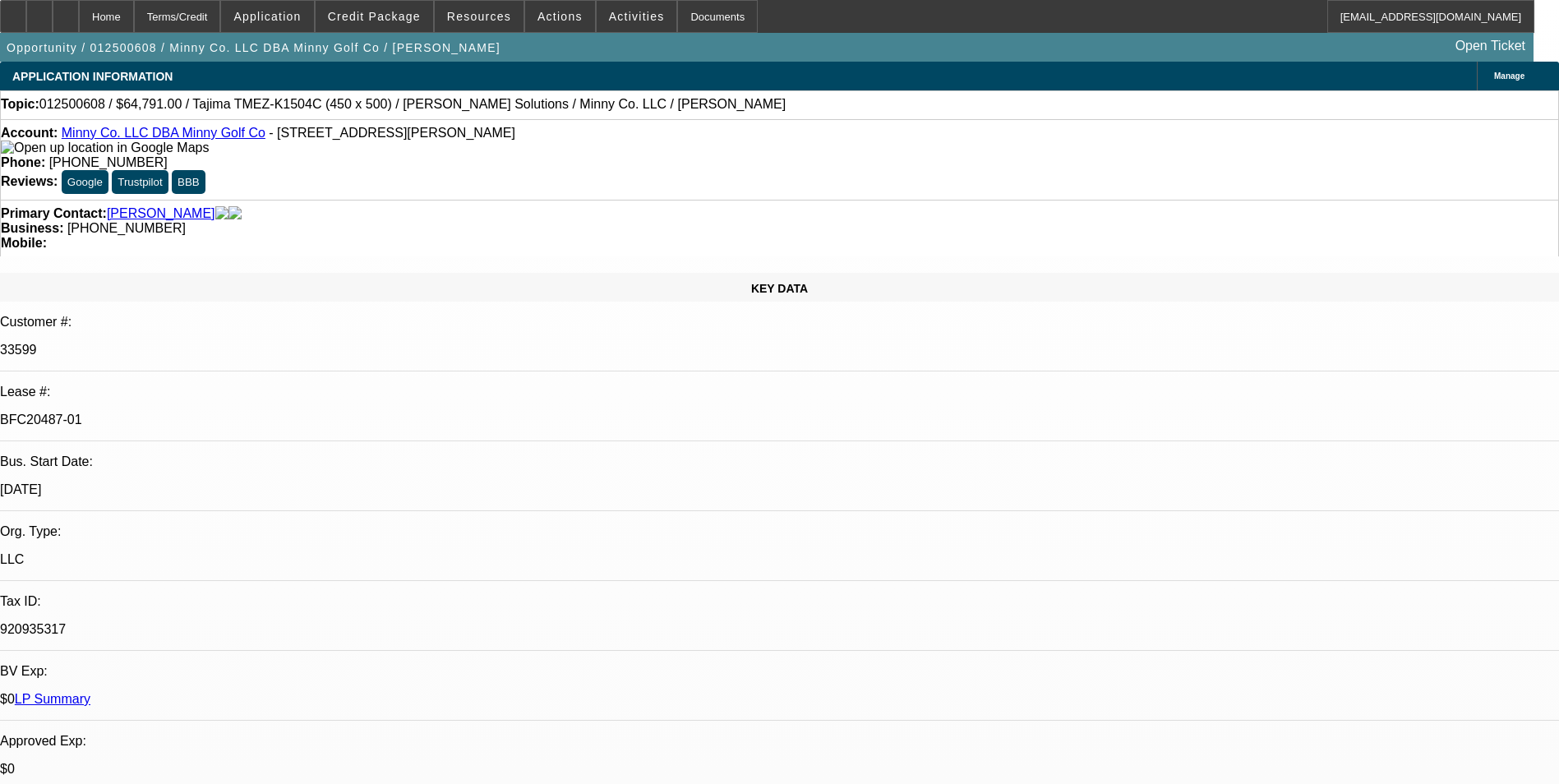
select select "1"
select select "2"
select select "6"
select select "1"
select select "2"
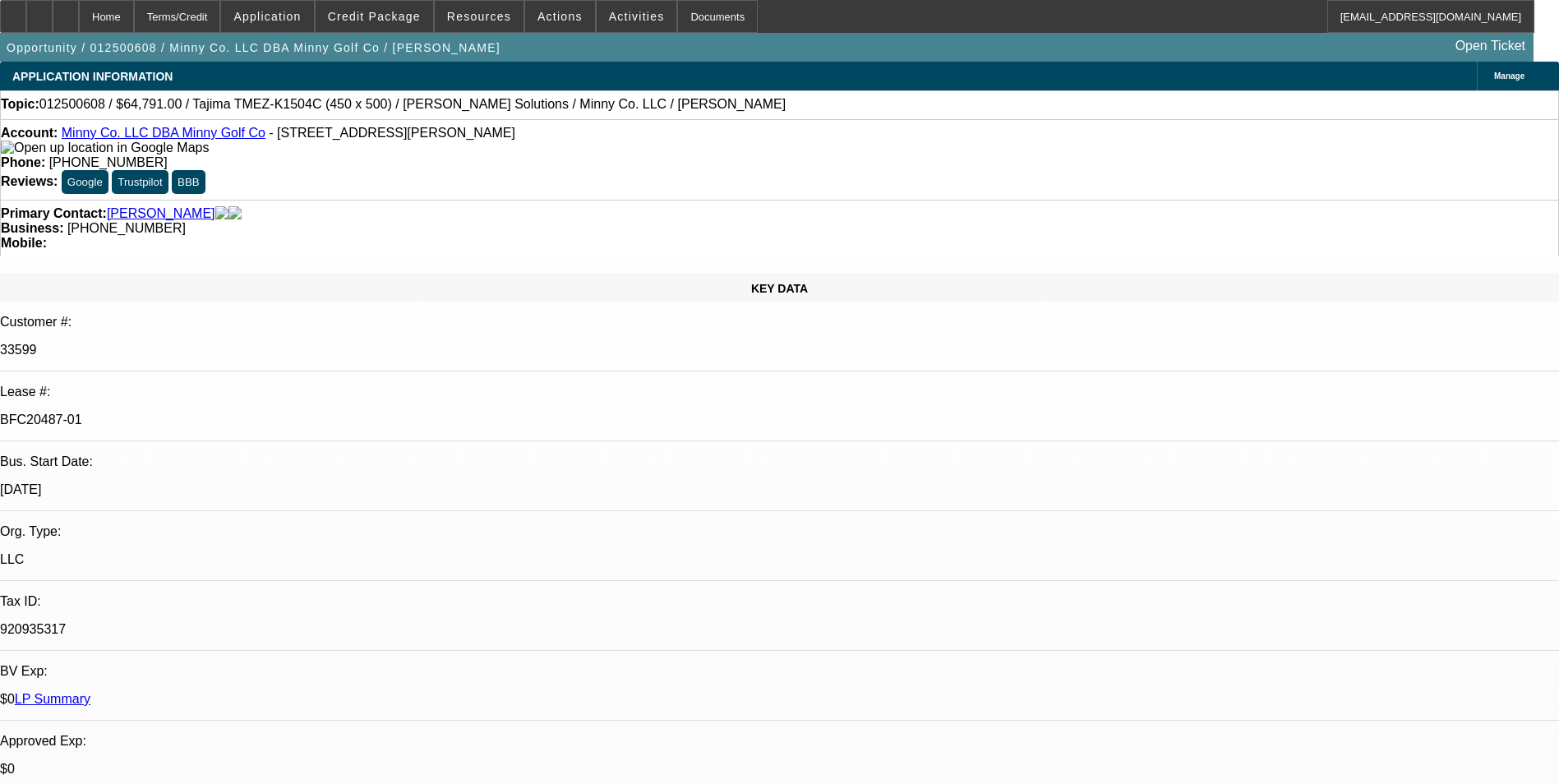
select select "6"
select select "1"
select select "2"
select select "6"
